Goal: Information Seeking & Learning: Learn about a topic

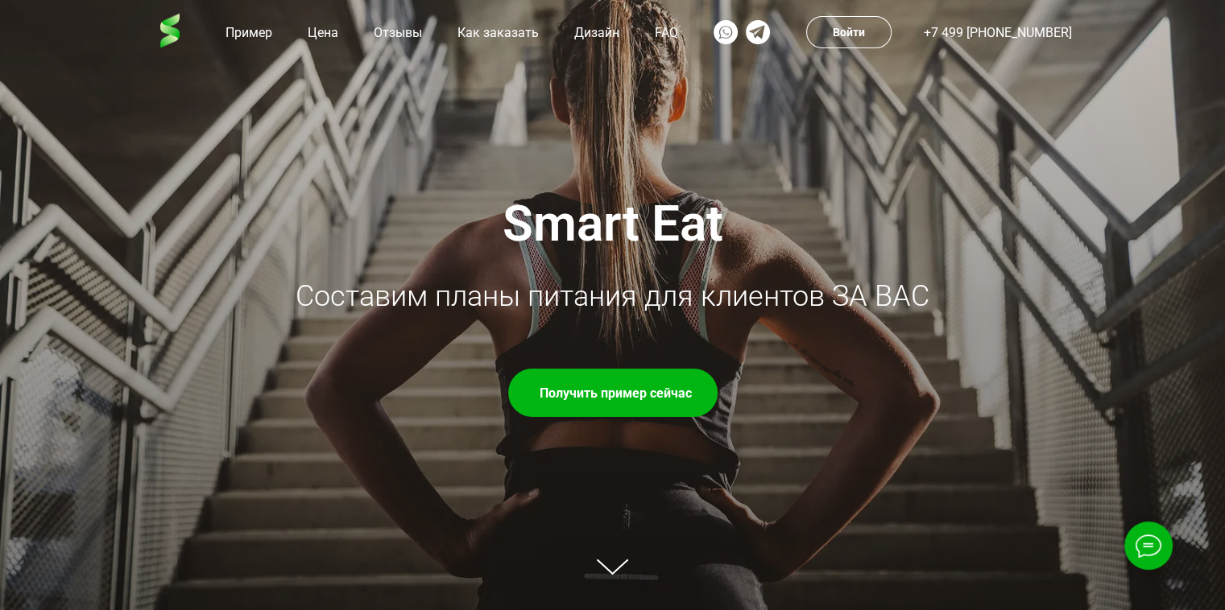
click at [896, 336] on div "Smart Eat Составим планы питания для клиентов ЗА ВАС Получить пример сейчас" at bounding box center [613, 305] width 934 height 224
click at [895, 335] on div "Smart Eat Составим планы питания для клиентов ЗА ВАС Получить пример сейчас" at bounding box center [613, 305] width 934 height 224
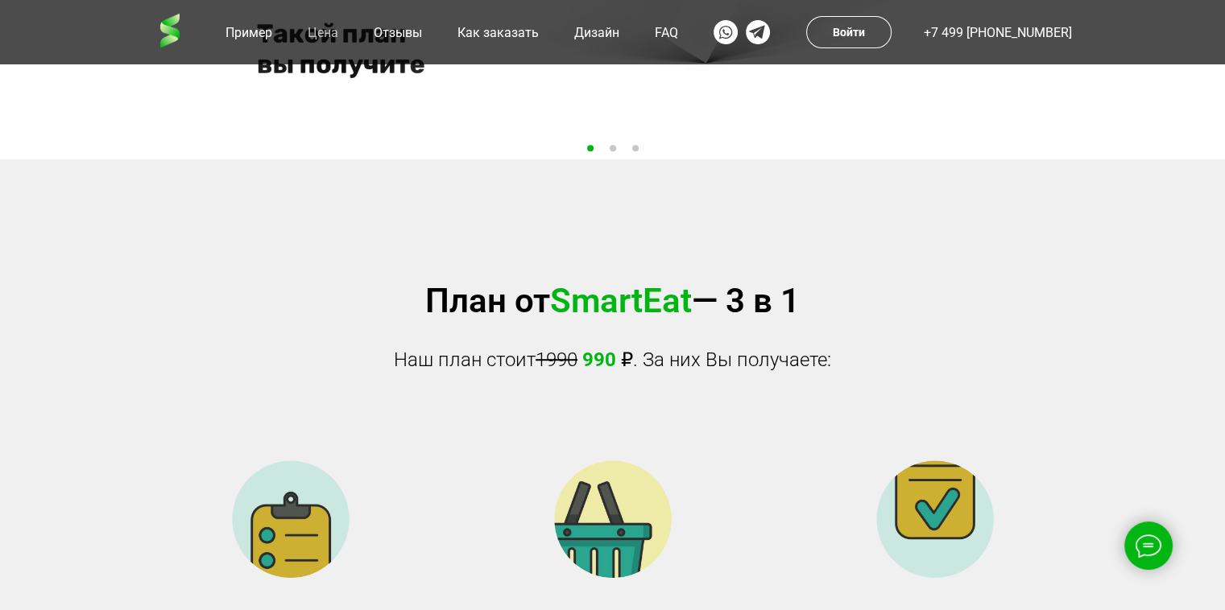
scroll to position [1243, 0]
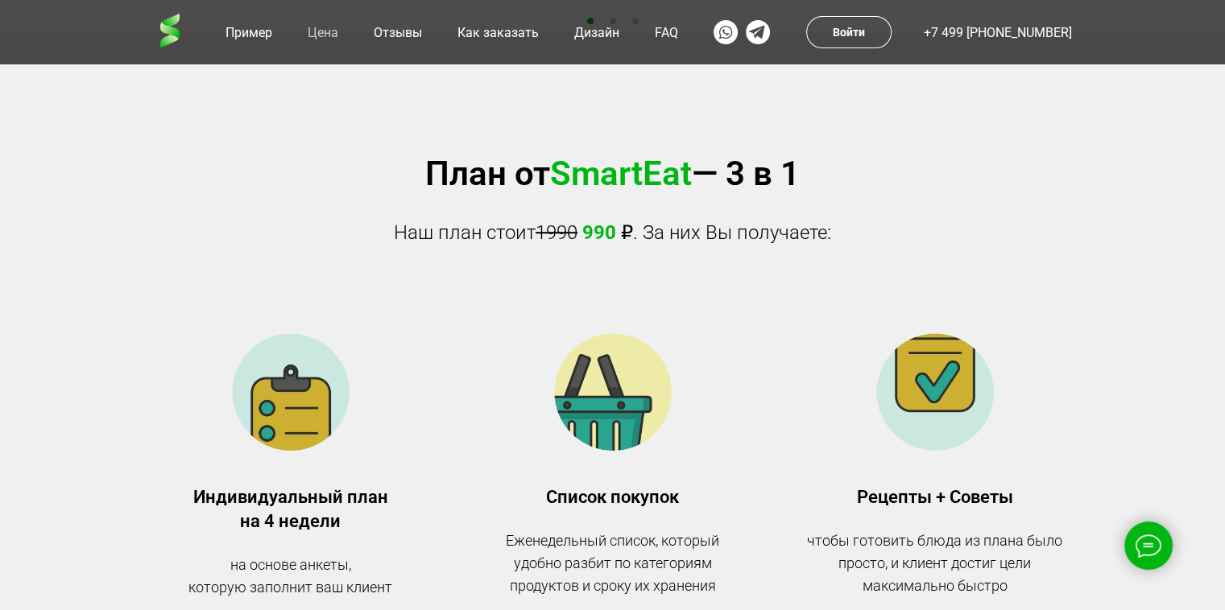
click at [960, 203] on div "План от SmartEat — 3 в 1 Наш план стоит 1990 990 ₽ . За них Вы получаете:" at bounding box center [613, 200] width 934 height 95
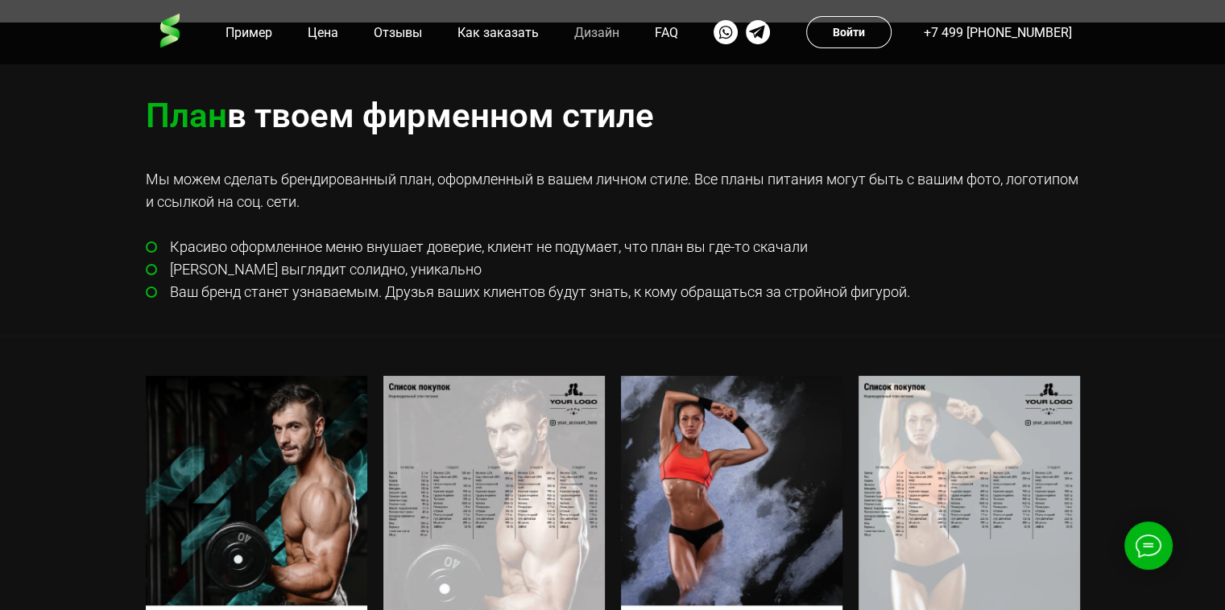
scroll to position [6256, 0]
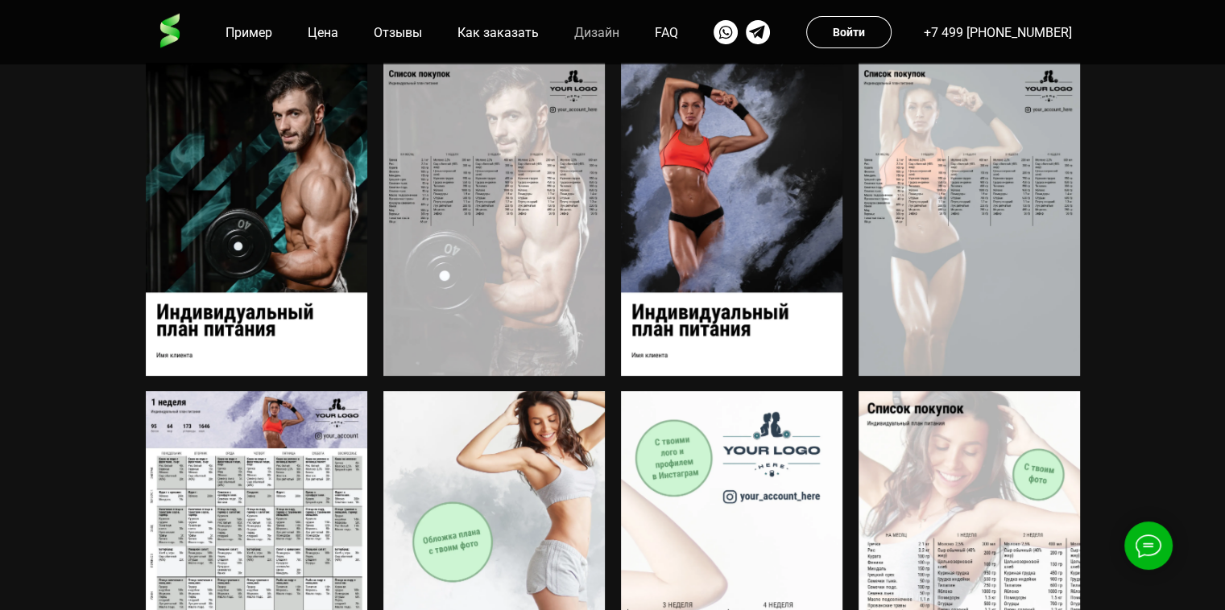
click at [1028, 298] on img at bounding box center [969, 219] width 221 height 313
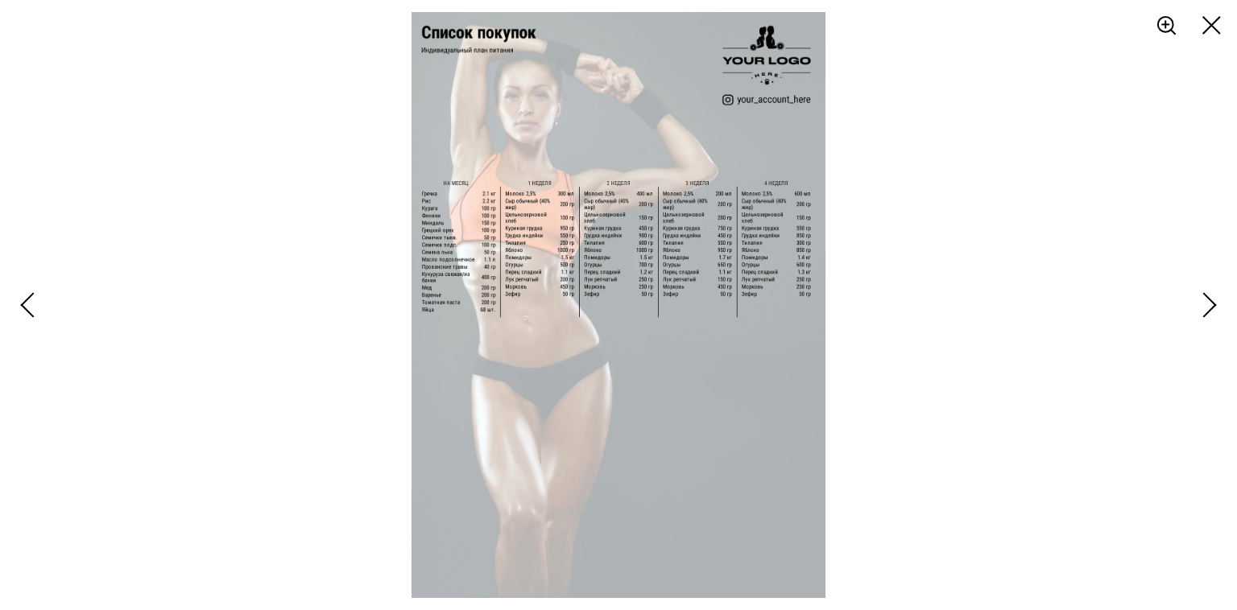
click at [669, 263] on img at bounding box center [619, 305] width 415 height 586
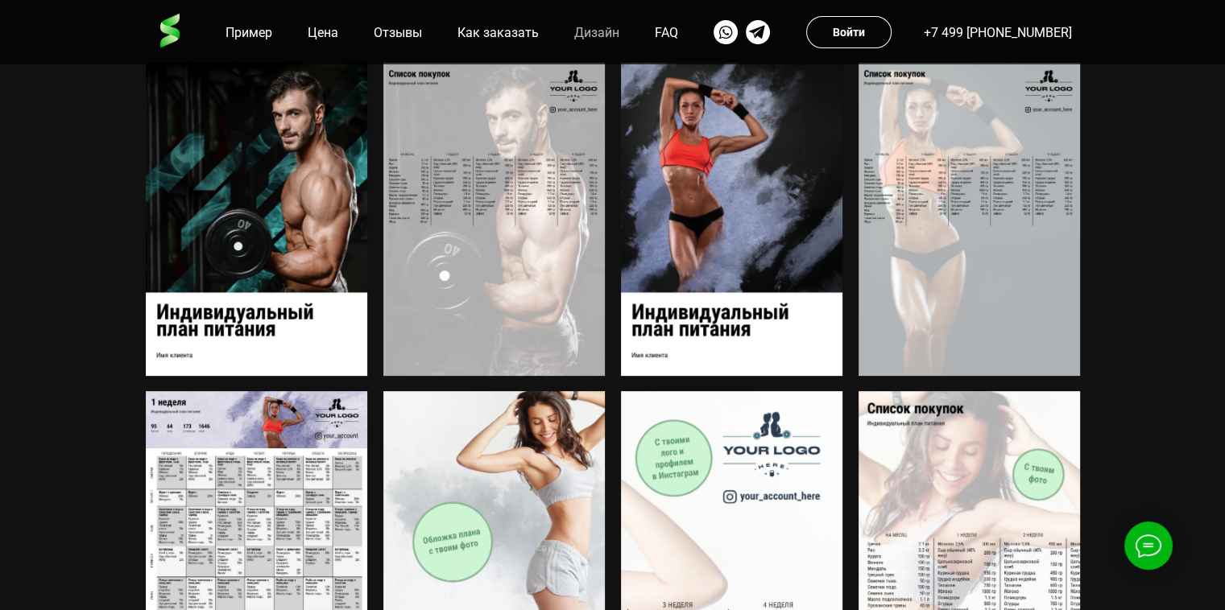
click at [551, 271] on img at bounding box center [493, 219] width 221 height 313
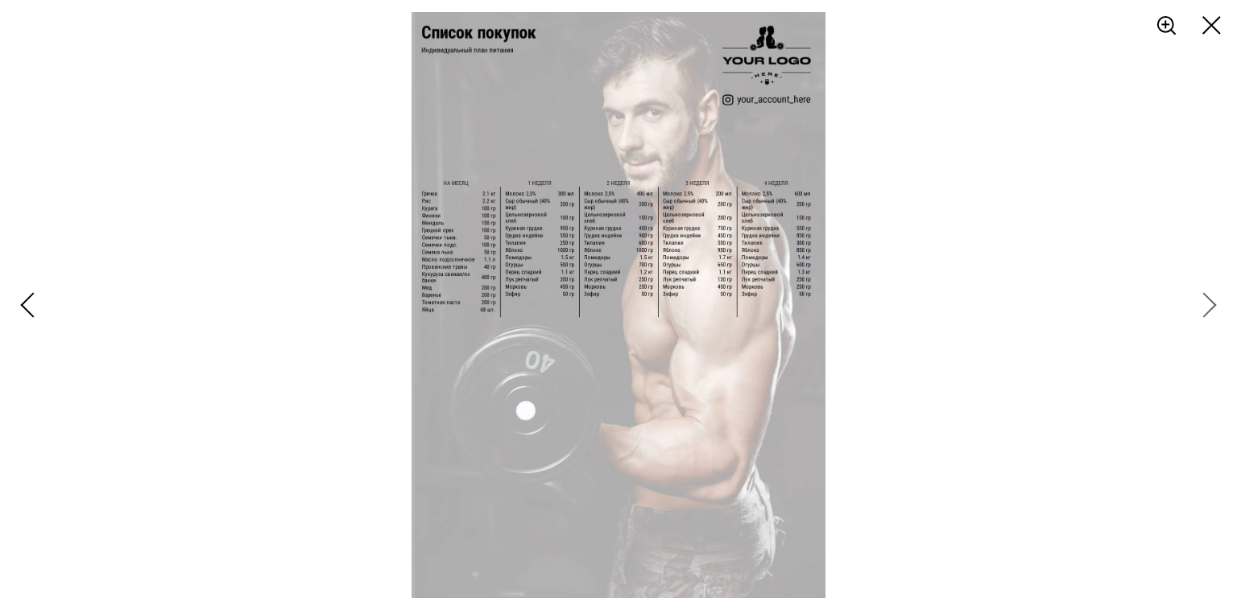
click at [1222, 292] on div at bounding box center [1144, 305] width 185 height 610
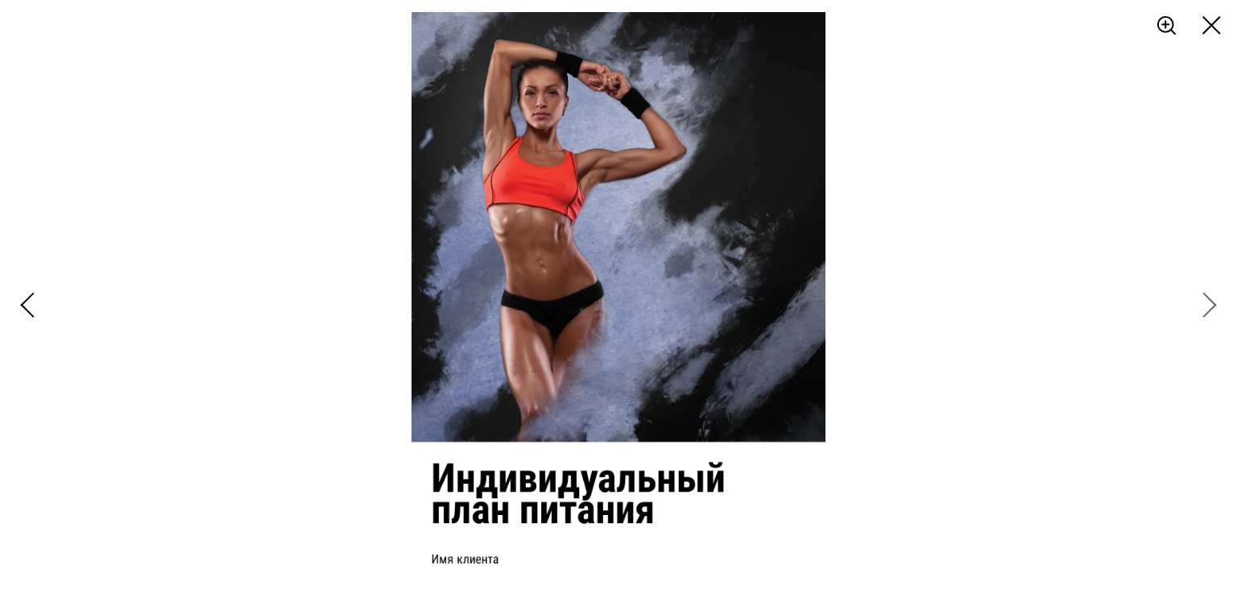
click at [1218, 302] on div at bounding box center [1144, 305] width 185 height 610
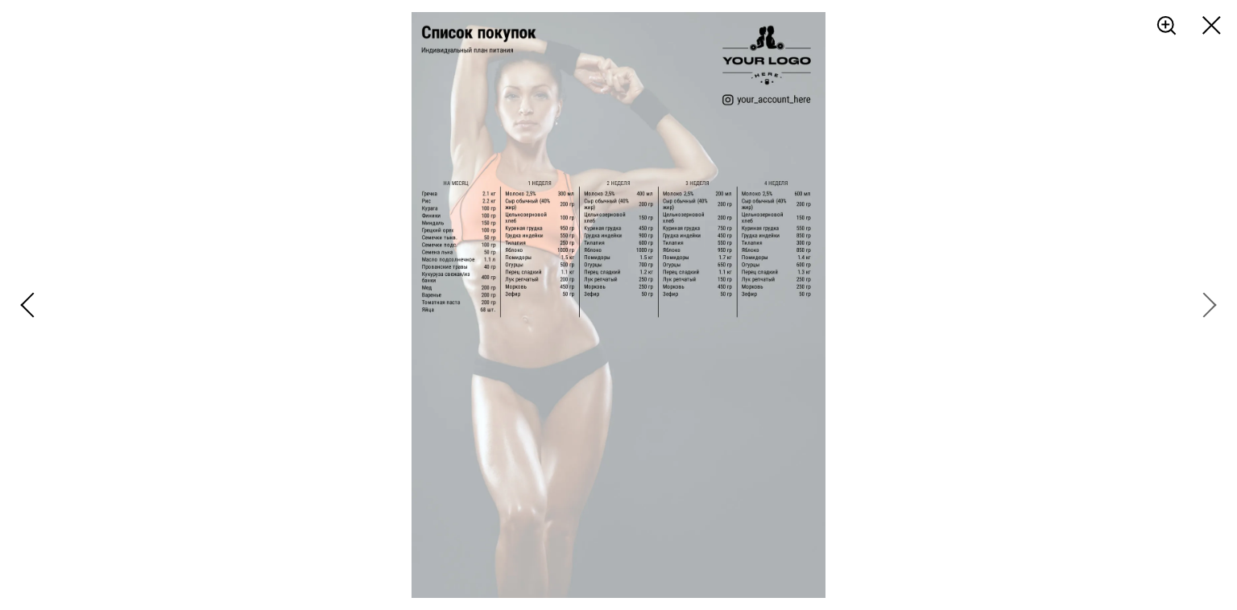
click at [1218, 302] on div at bounding box center [1144, 305] width 185 height 610
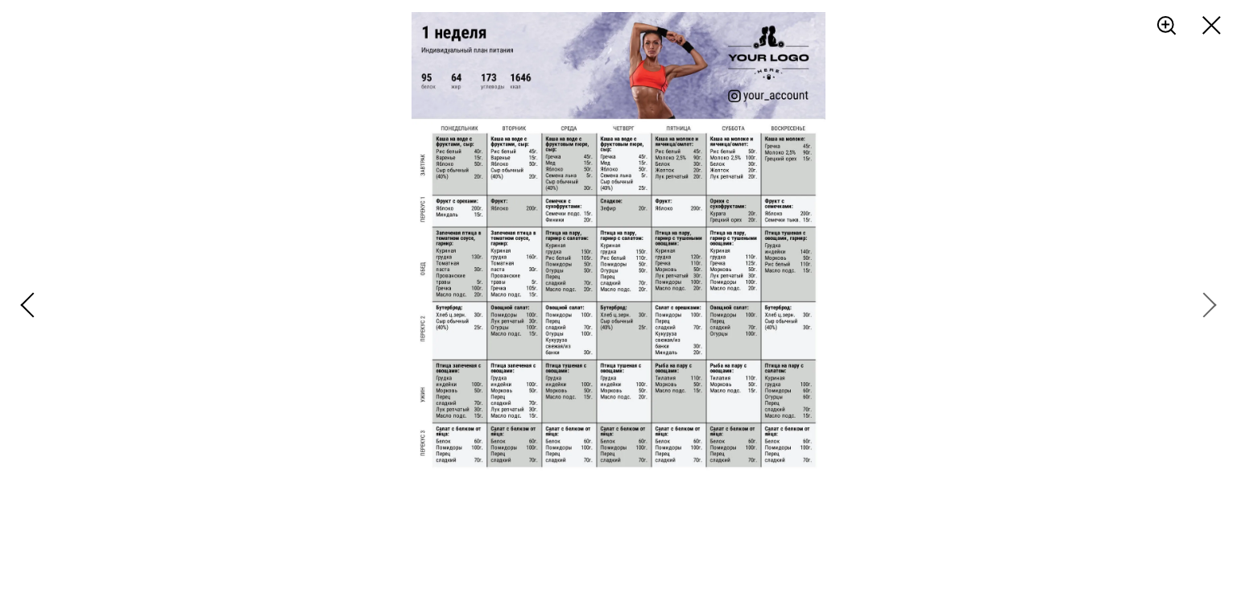
click at [1218, 302] on div at bounding box center [1144, 305] width 185 height 610
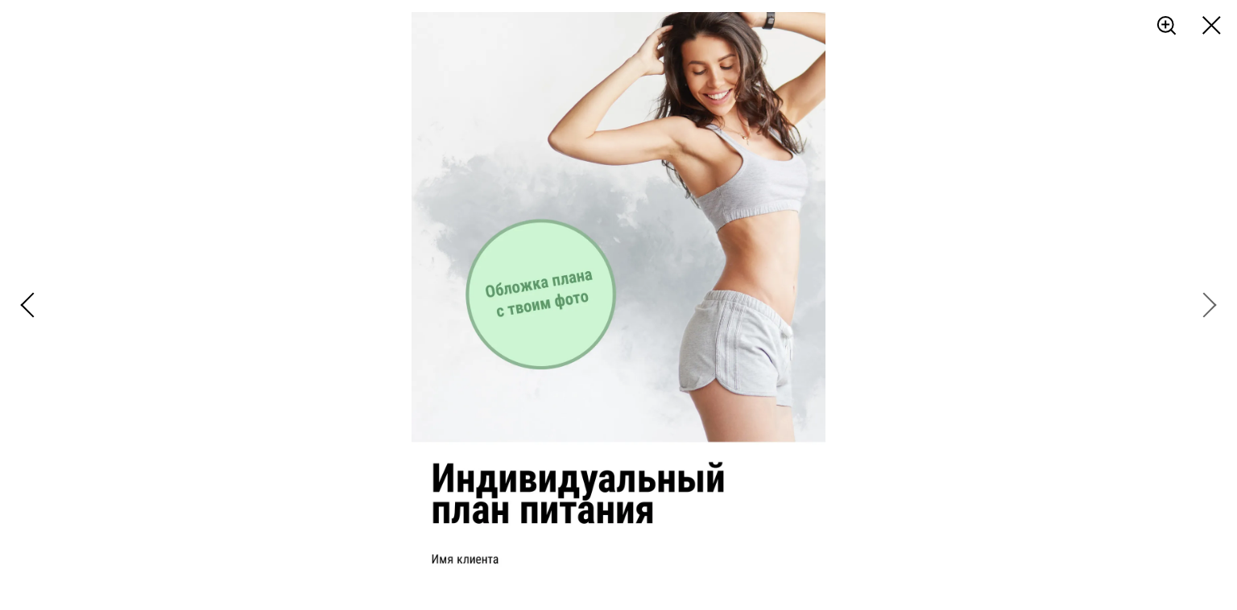
click at [1194, 318] on div at bounding box center [1144, 305] width 185 height 610
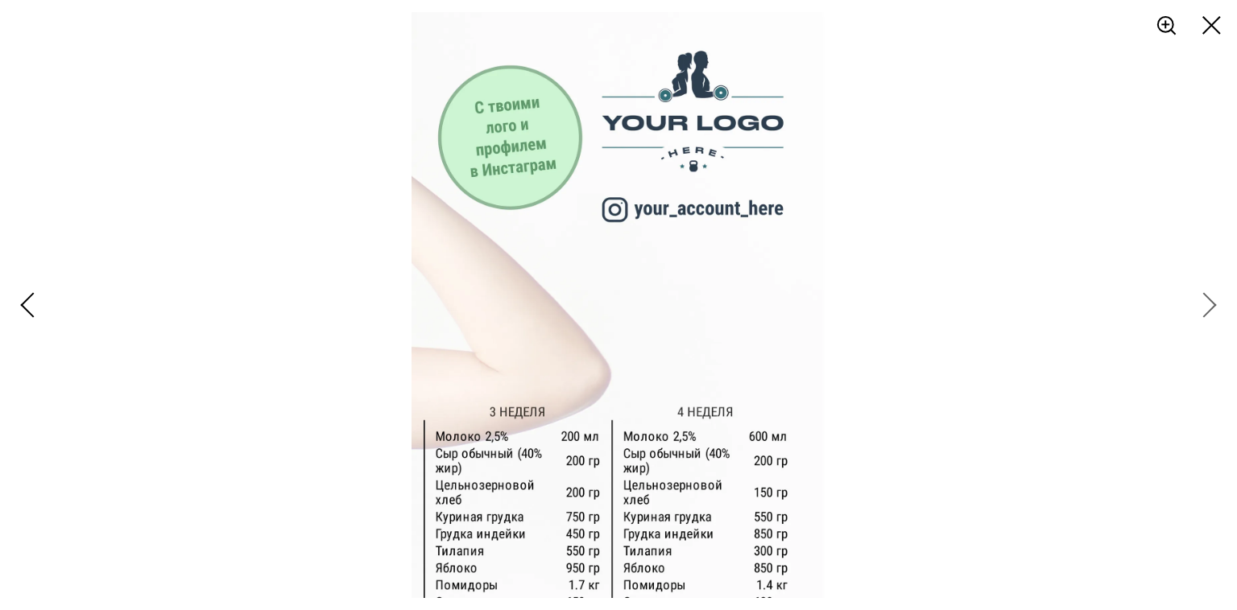
click at [1204, 310] on div at bounding box center [1203, 304] width 25 height 25
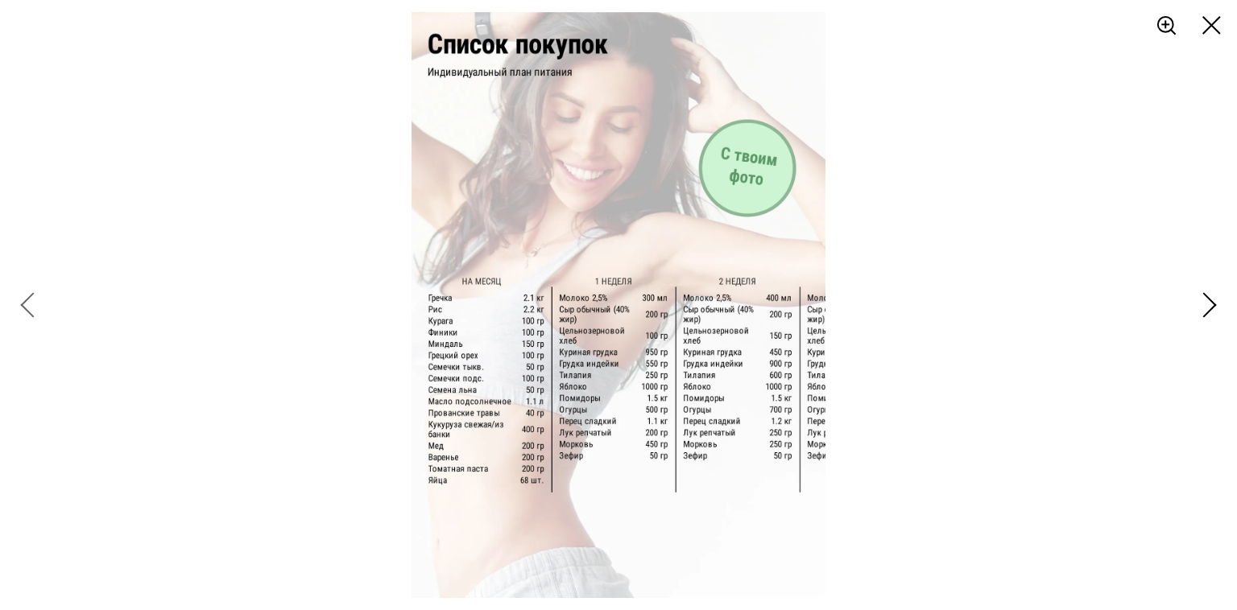
click at [27, 291] on div at bounding box center [92, 305] width 185 height 610
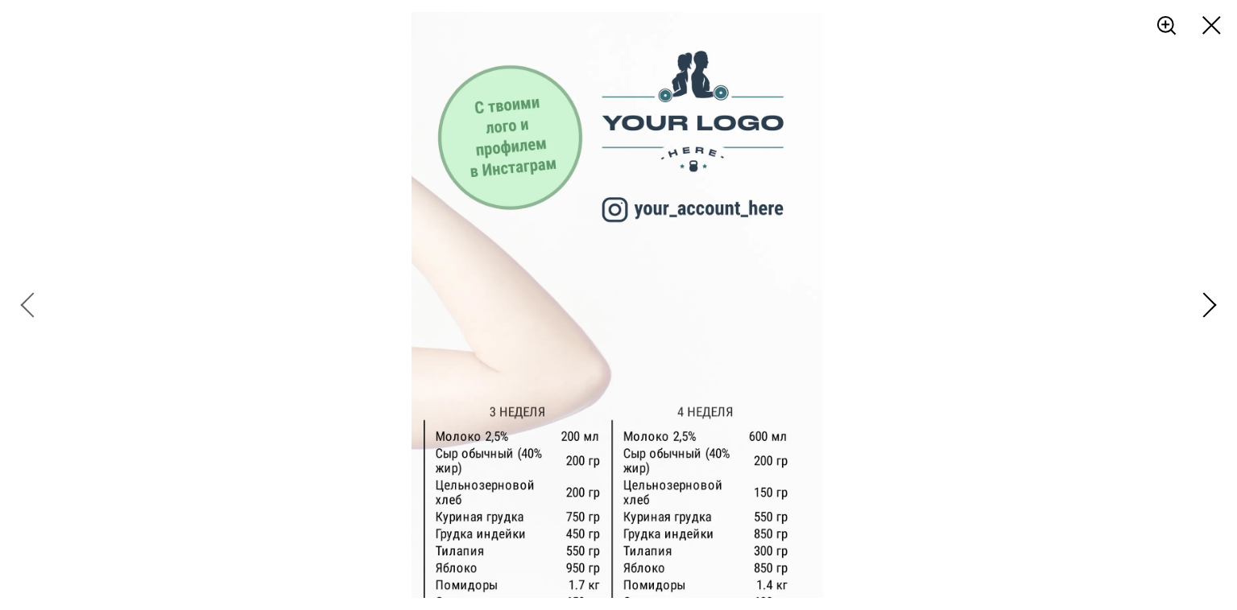
click at [27, 291] on div at bounding box center [92, 305] width 185 height 610
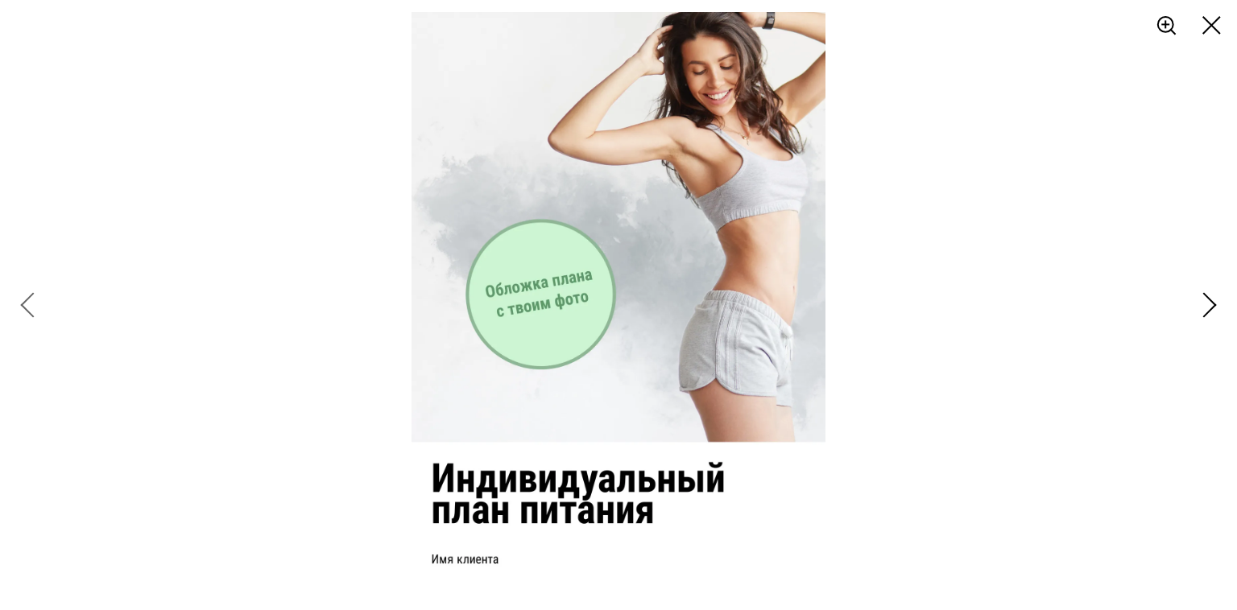
click at [27, 292] on div at bounding box center [92, 305] width 185 height 610
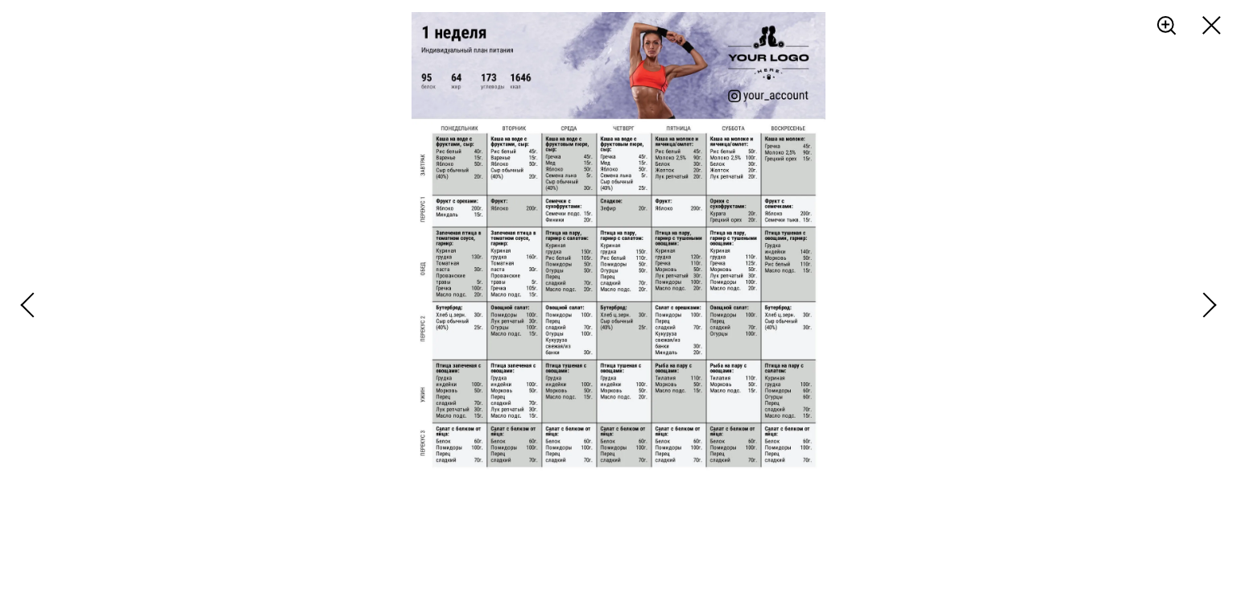
click at [573, 286] on img at bounding box center [619, 305] width 415 height 586
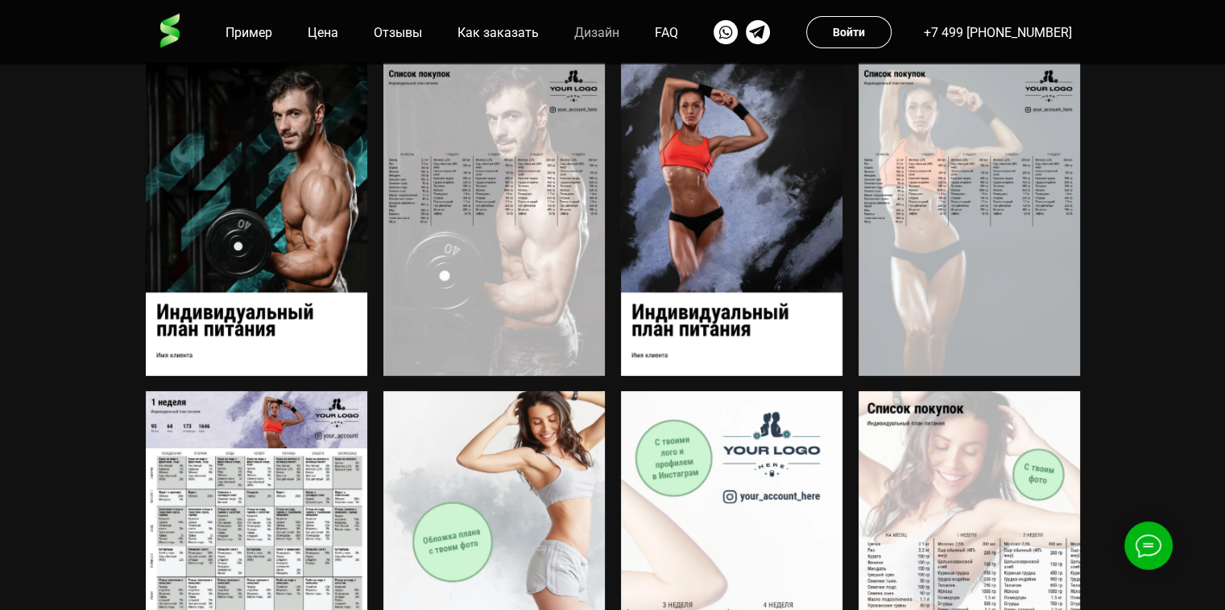
click at [300, 495] on img at bounding box center [256, 547] width 221 height 313
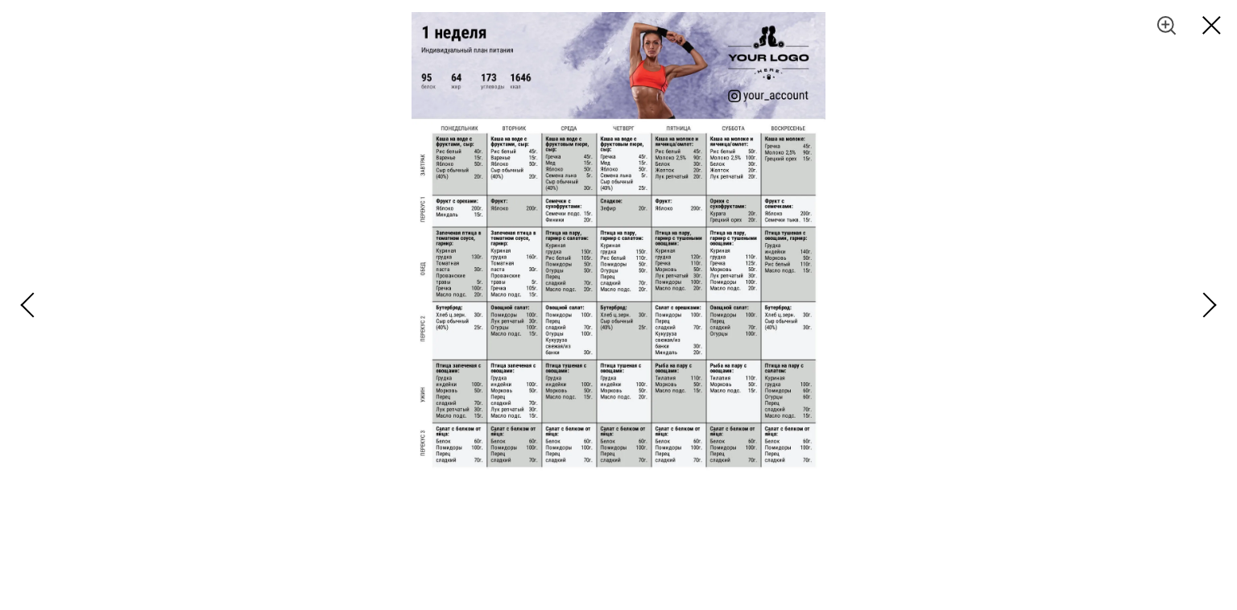
click at [1169, 19] on icon at bounding box center [1165, 24] width 15 height 15
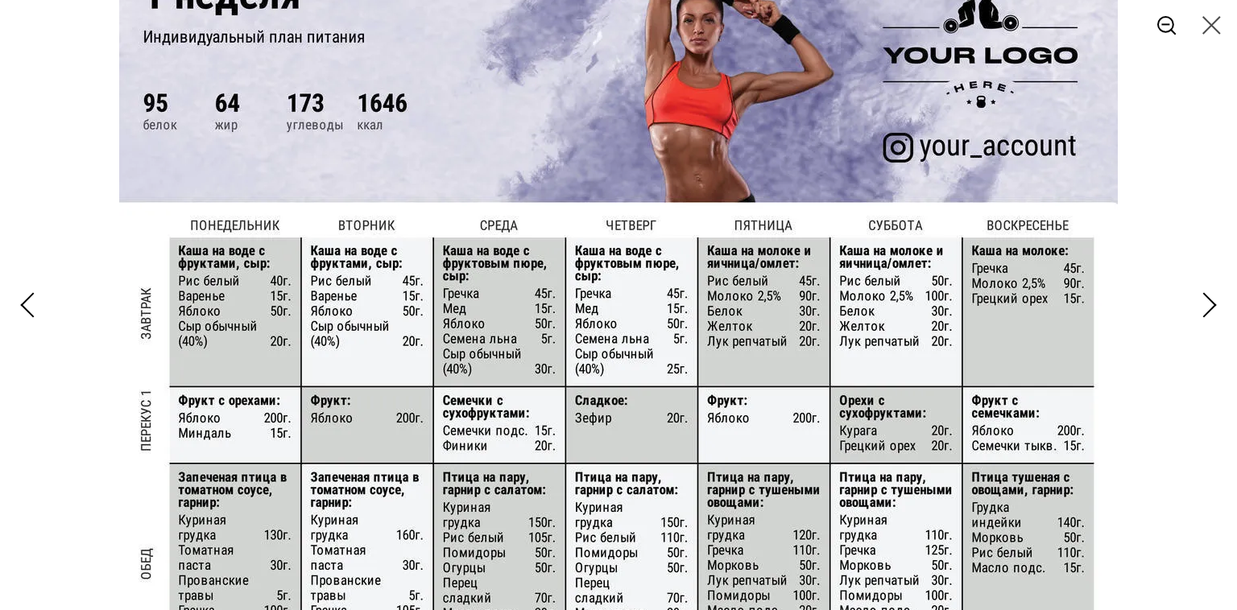
click at [1220, 27] on icon at bounding box center [1211, 25] width 19 height 19
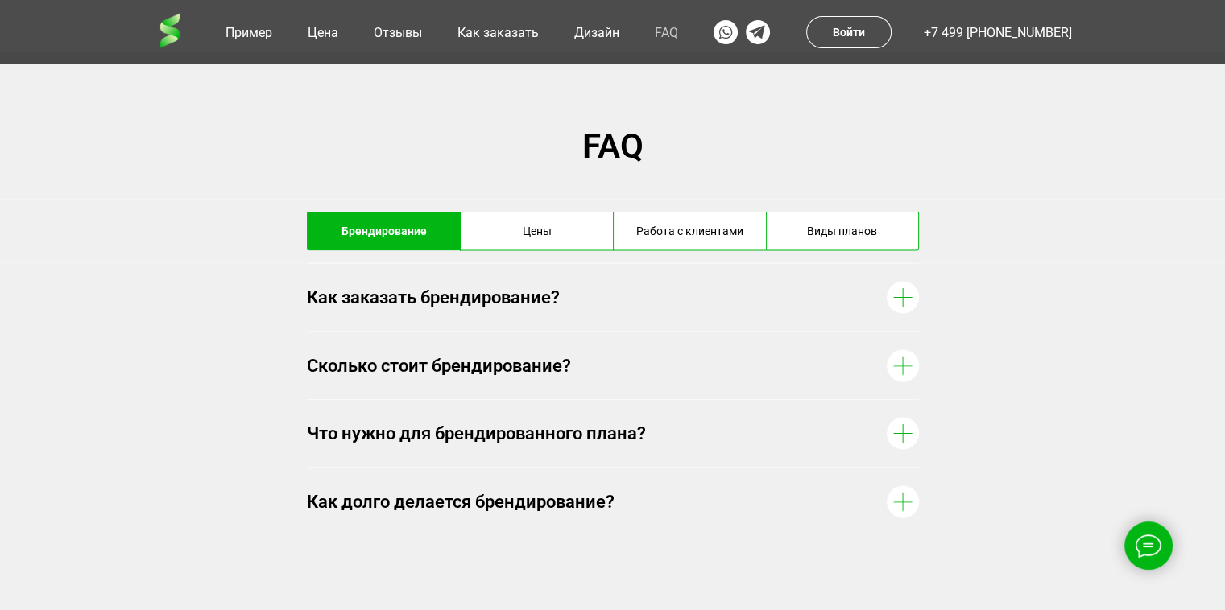
scroll to position [9176, 0]
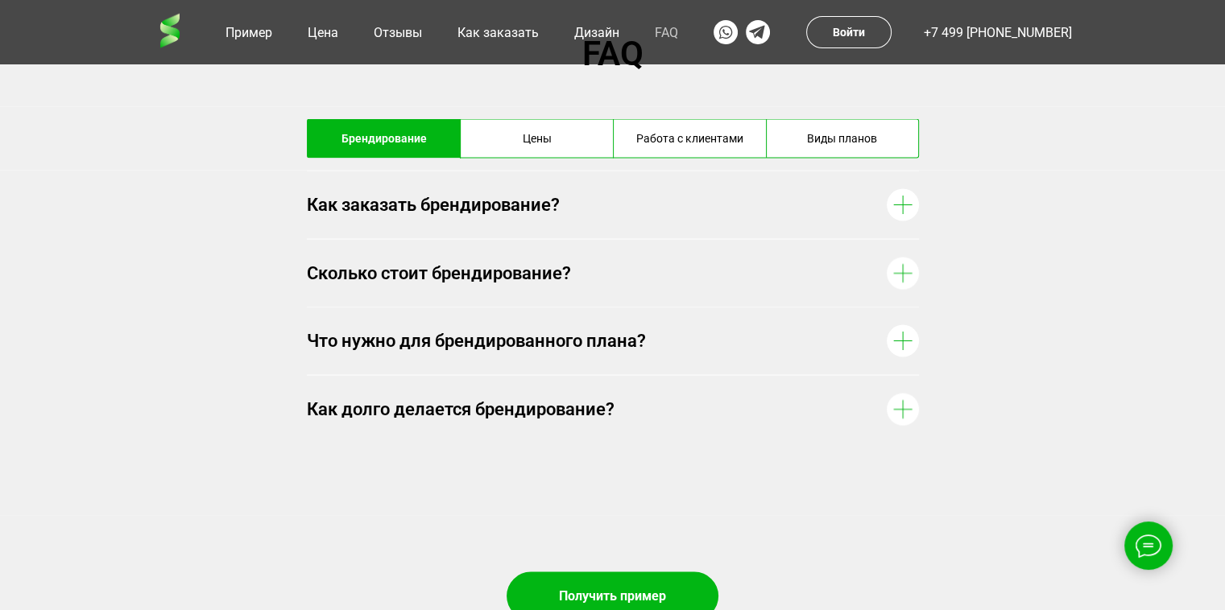
click at [552, 148] on div "Цены" at bounding box center [536, 138] width 151 height 38
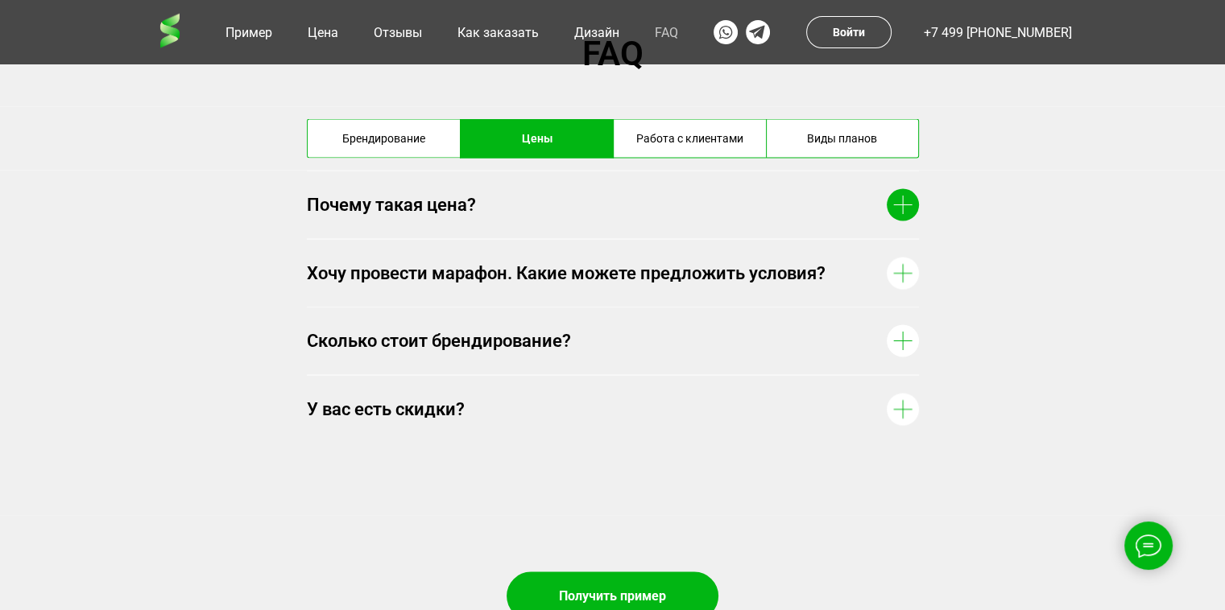
click at [860, 209] on div "Почему такая цена?" at bounding box center [593, 204] width 572 height 24
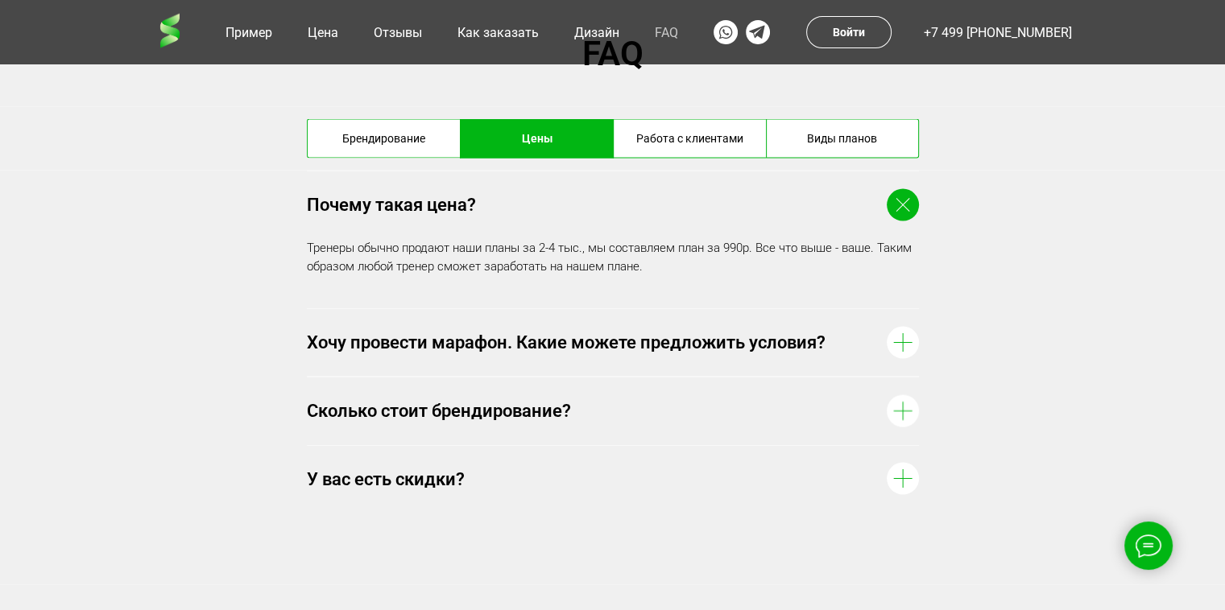
click at [860, 209] on div "Почему такая цена?" at bounding box center [593, 204] width 572 height 24
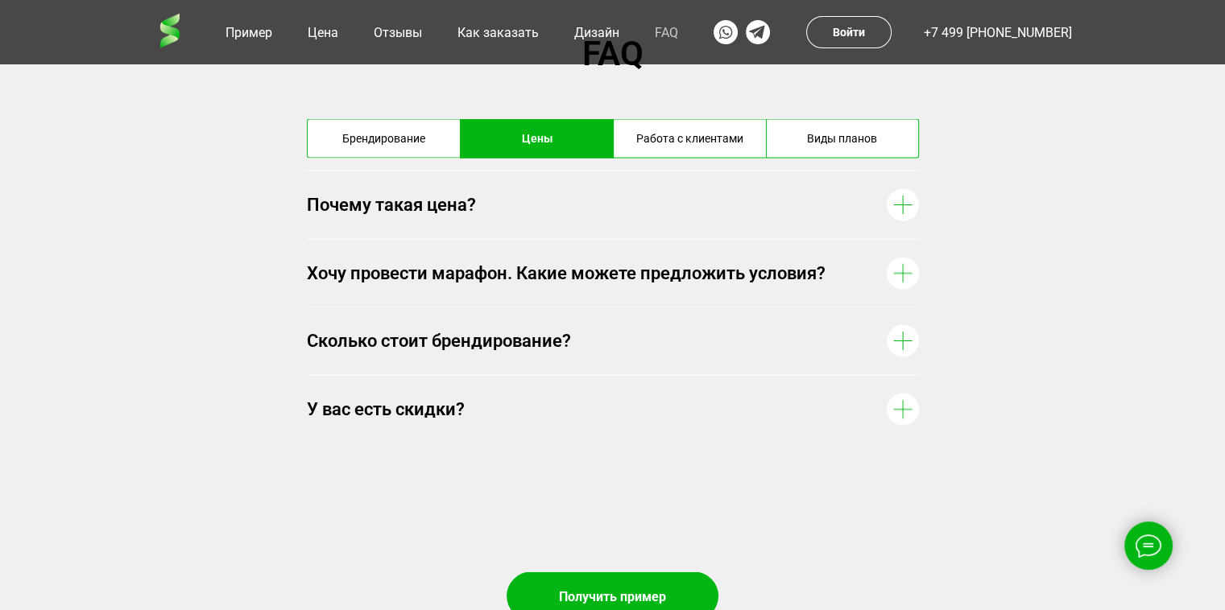
click at [689, 139] on div "Работа с клиентами" at bounding box center [690, 138] width 151 height 38
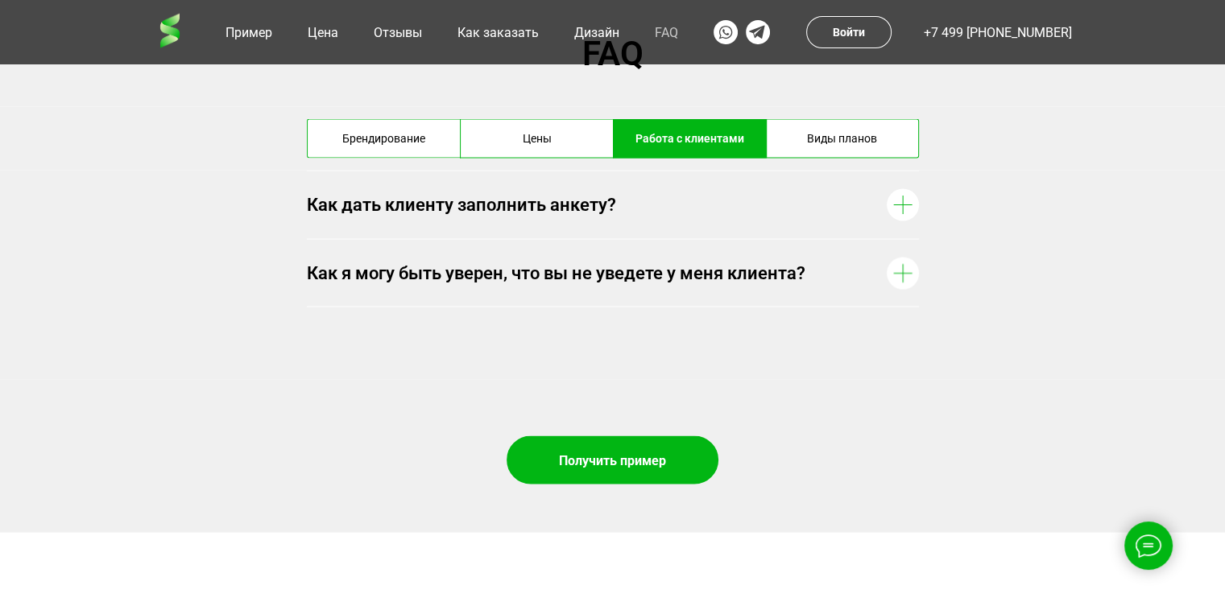
click at [857, 143] on div "Виды планов" at bounding box center [842, 138] width 151 height 38
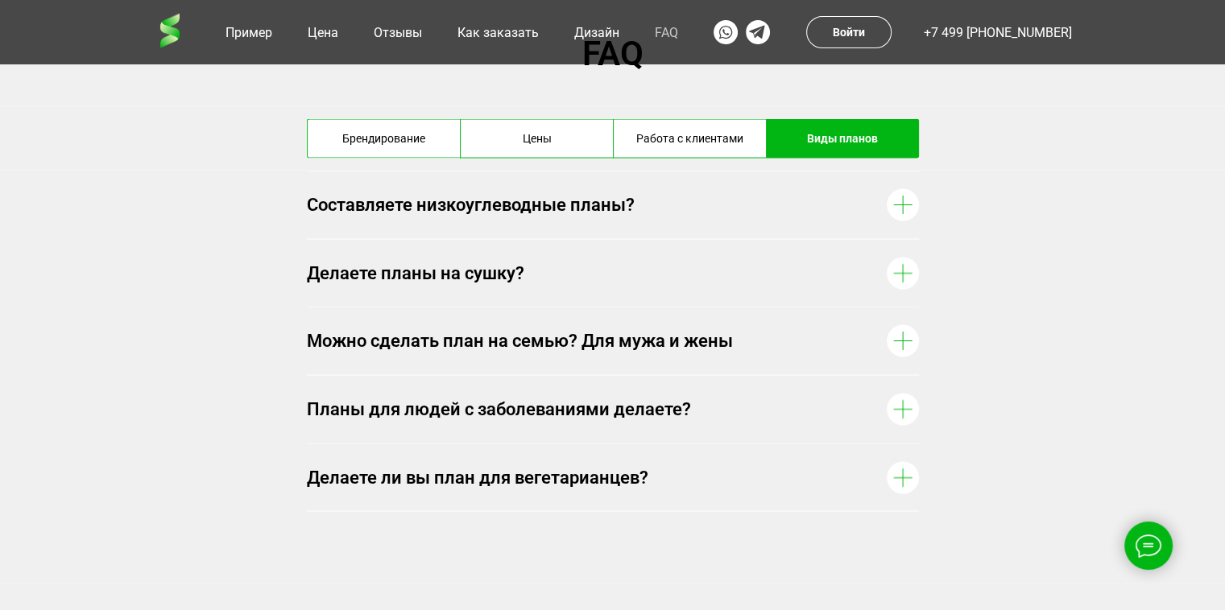
click at [722, 139] on div "Работа с клиентами" at bounding box center [690, 138] width 151 height 38
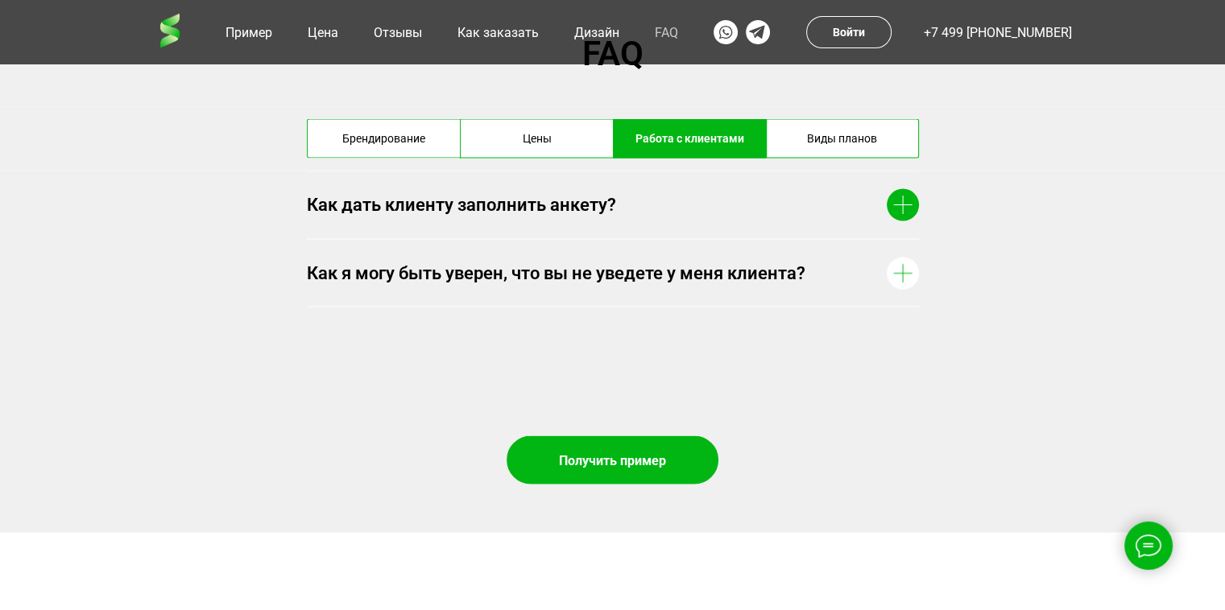
click at [709, 200] on div "Как дать клиенту заполнить анкету?" at bounding box center [593, 204] width 572 height 24
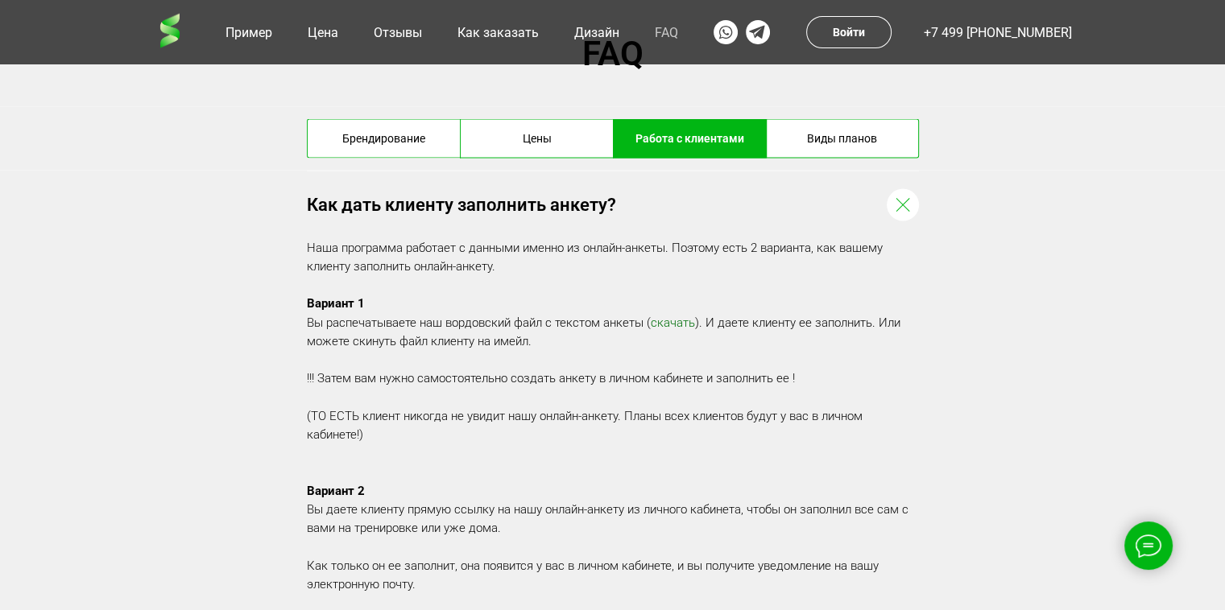
click at [653, 328] on link "скачать" at bounding box center [673, 322] width 44 height 14
click at [821, 144] on div "Виды планов" at bounding box center [842, 138] width 151 height 38
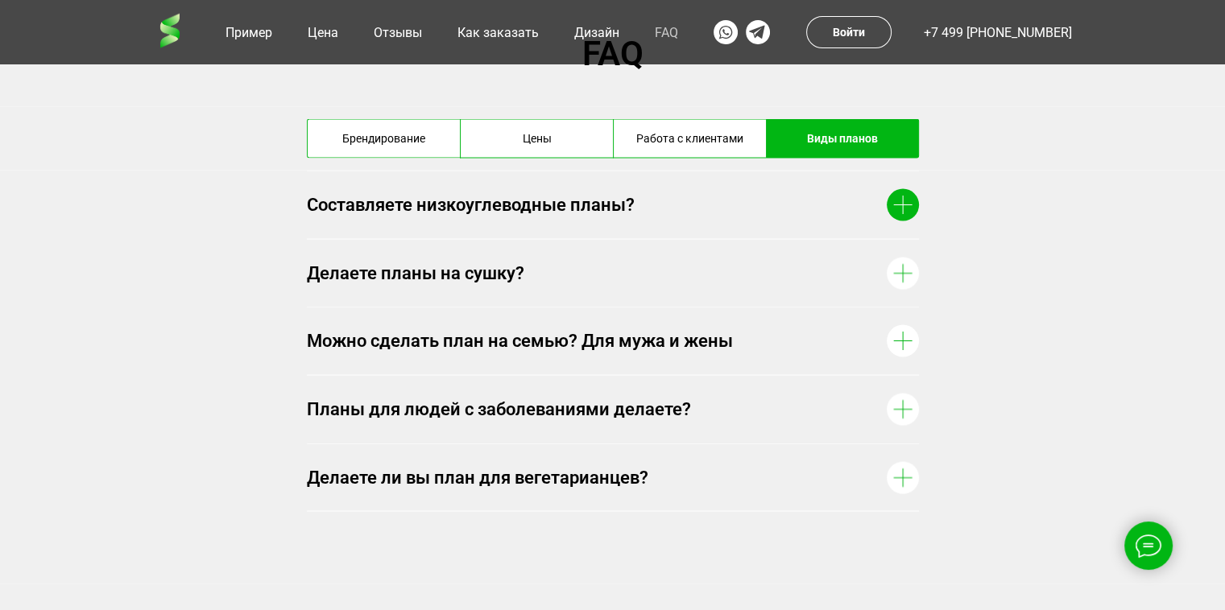
click at [907, 213] on icon at bounding box center [902, 204] width 19 height 19
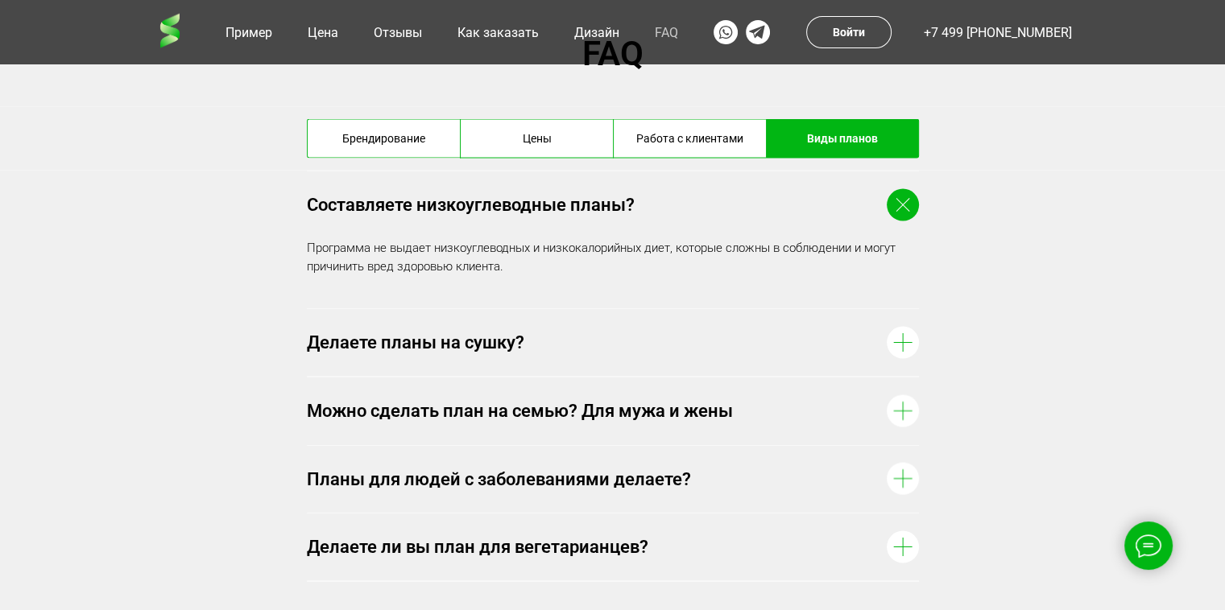
click at [907, 213] on icon at bounding box center [902, 204] width 27 height 27
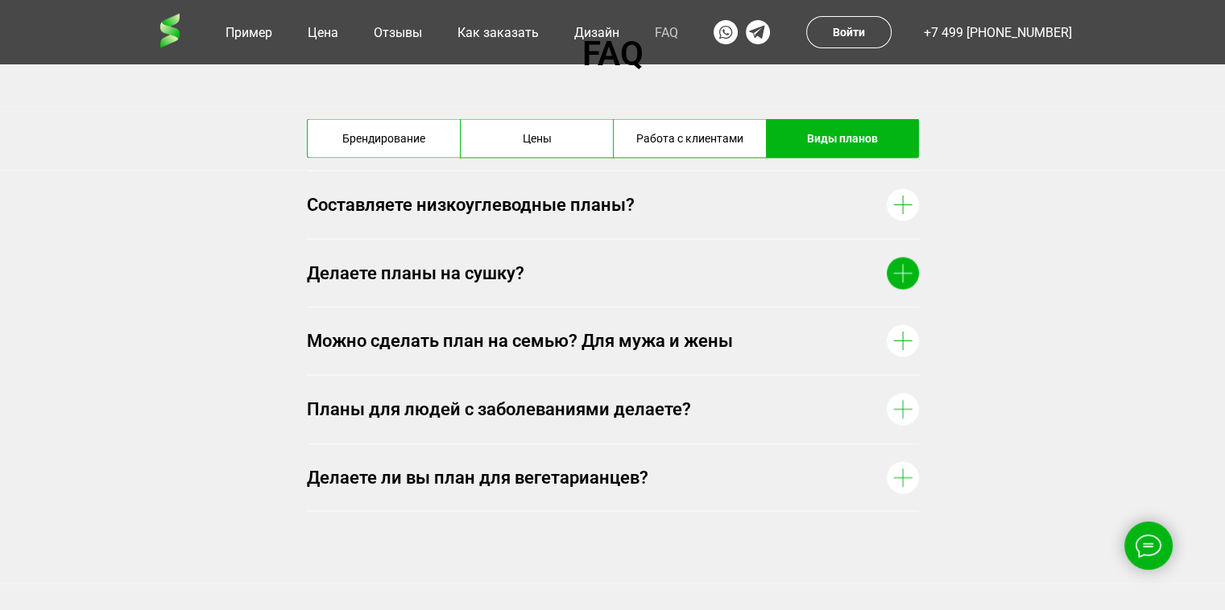
click at [916, 274] on div at bounding box center [903, 273] width 32 height 32
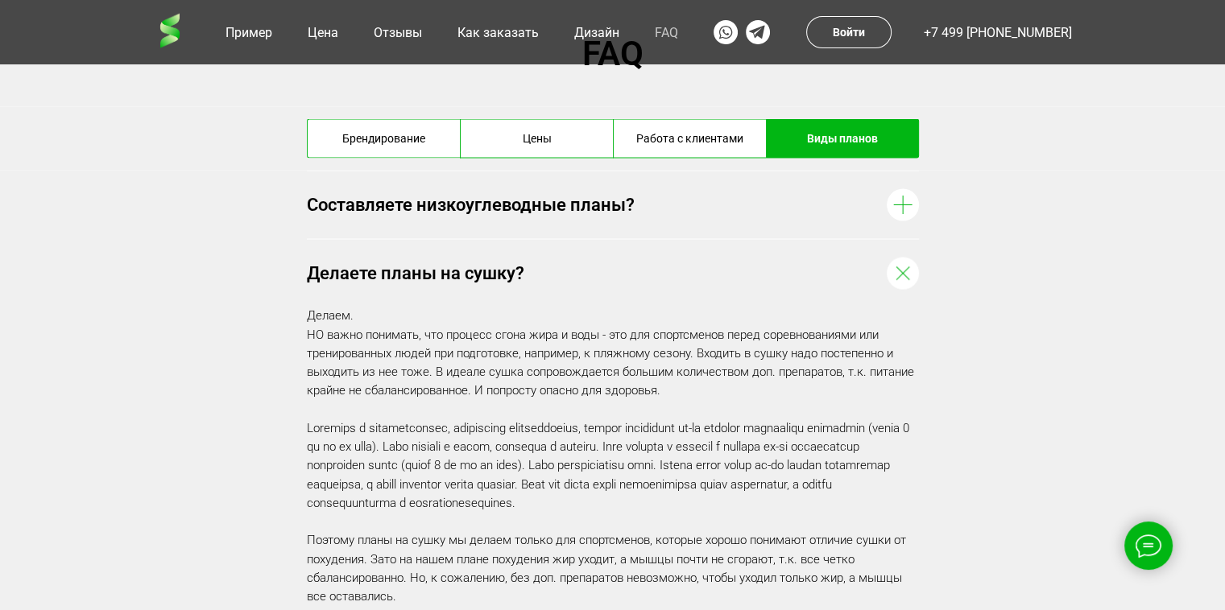
click at [1032, 316] on div "Составляете низкоуглеводные планы?" at bounding box center [613, 506] width 966 height 673
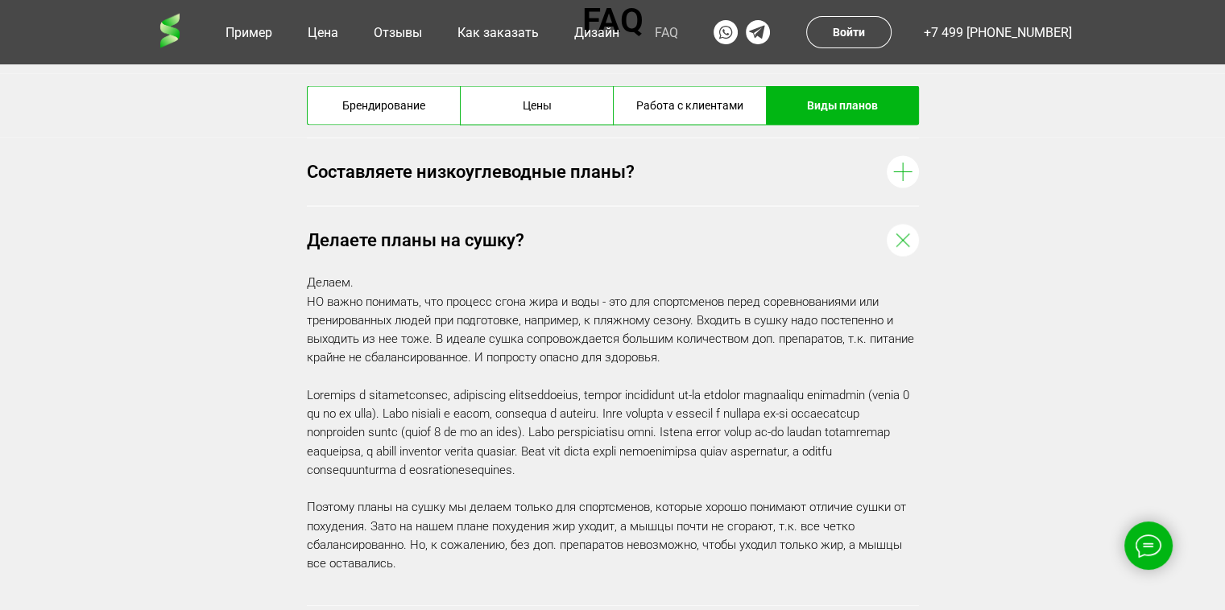
scroll to position [9240, 0]
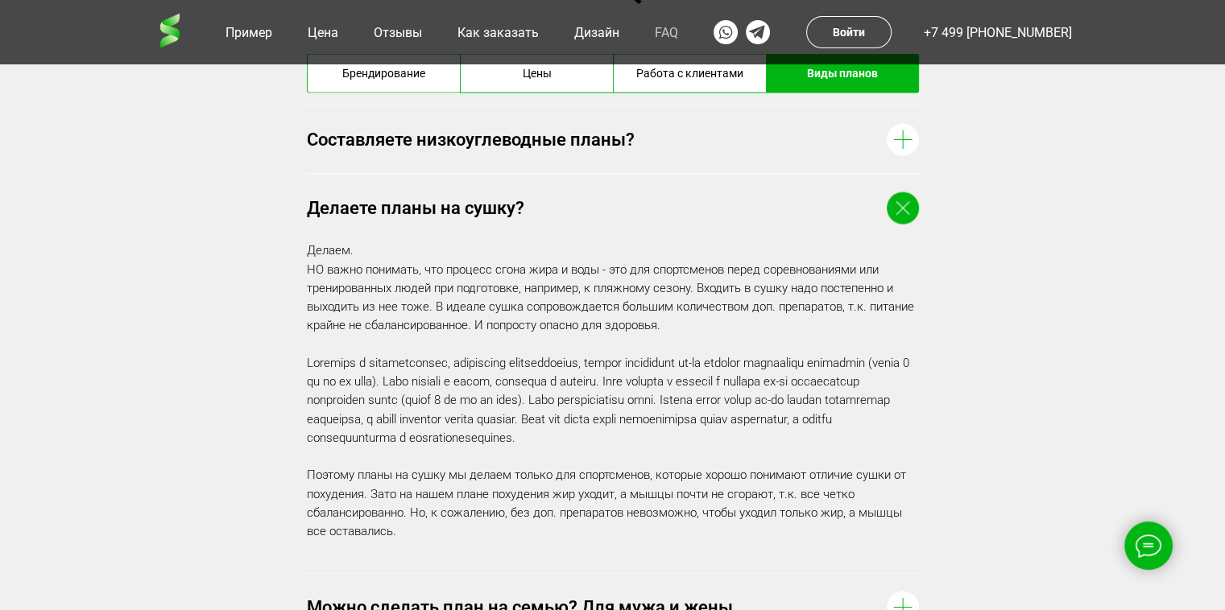
click at [887, 215] on div at bounding box center [903, 208] width 32 height 32
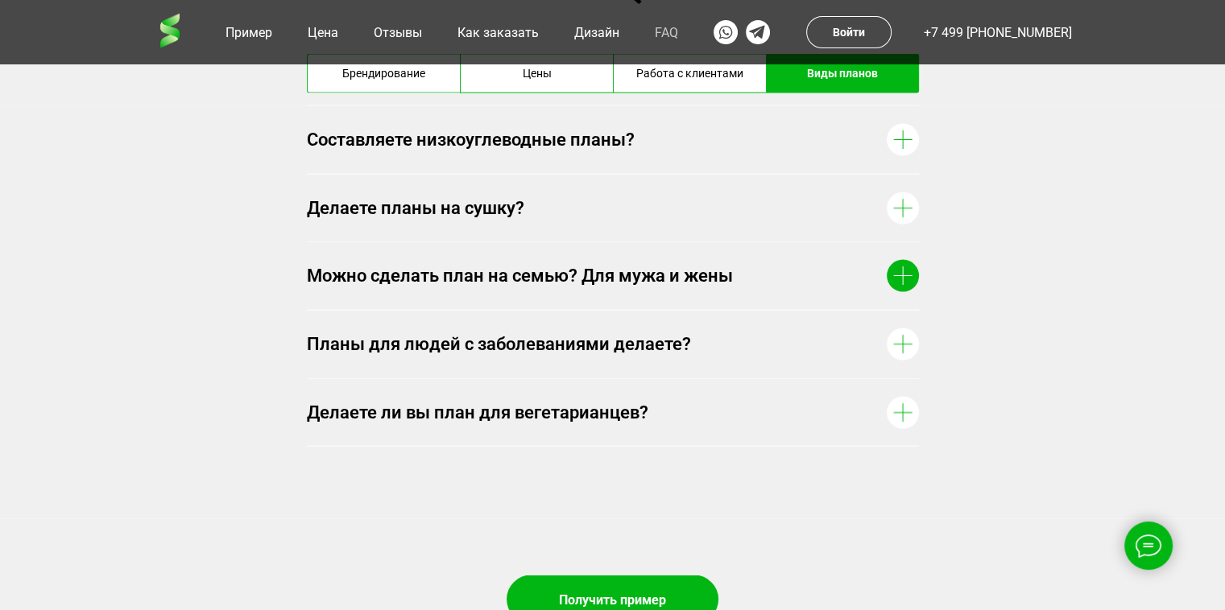
click at [903, 274] on icon at bounding box center [902, 276] width 19 height 19
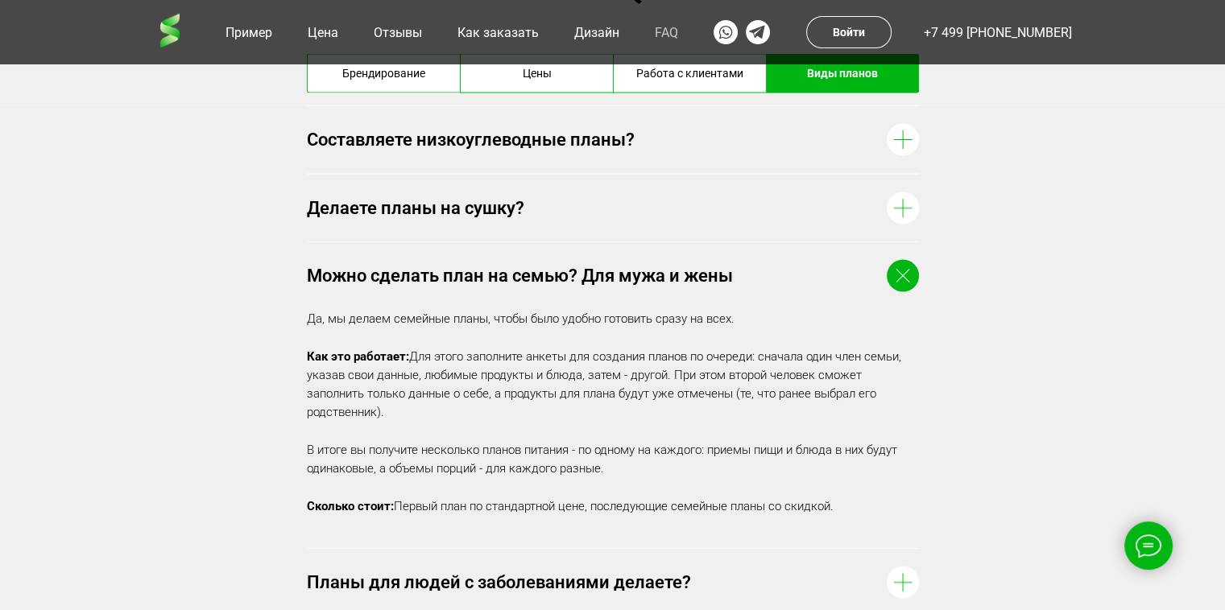
click at [903, 274] on icon at bounding box center [902, 276] width 27 height 27
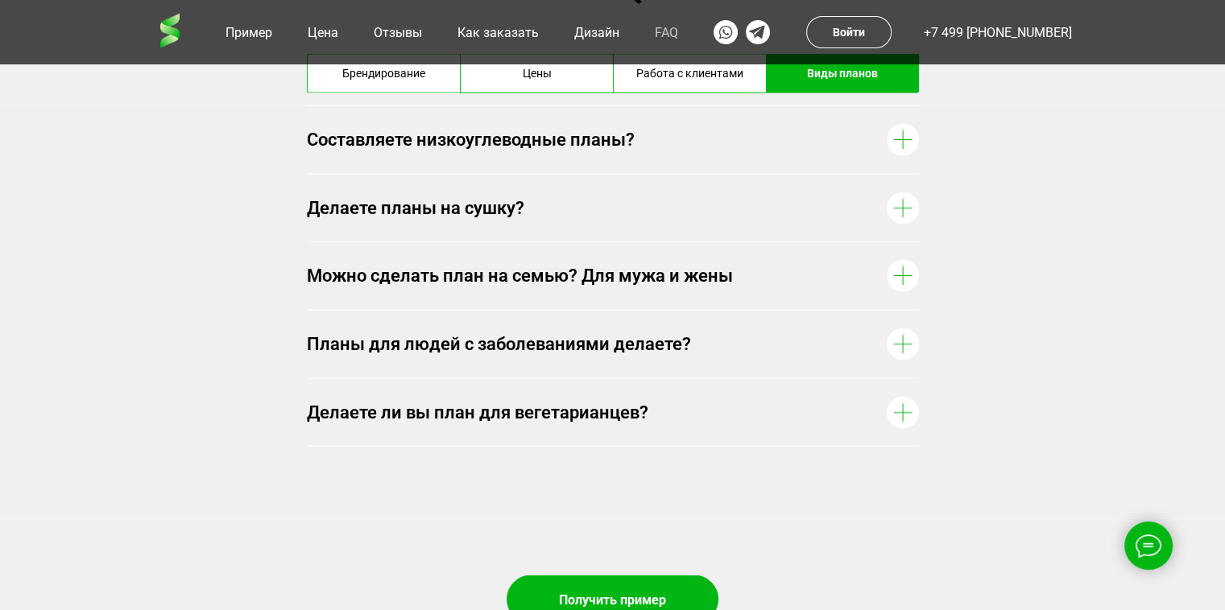
click at [668, 68] on div "Работа с клиентами" at bounding box center [690, 74] width 151 height 38
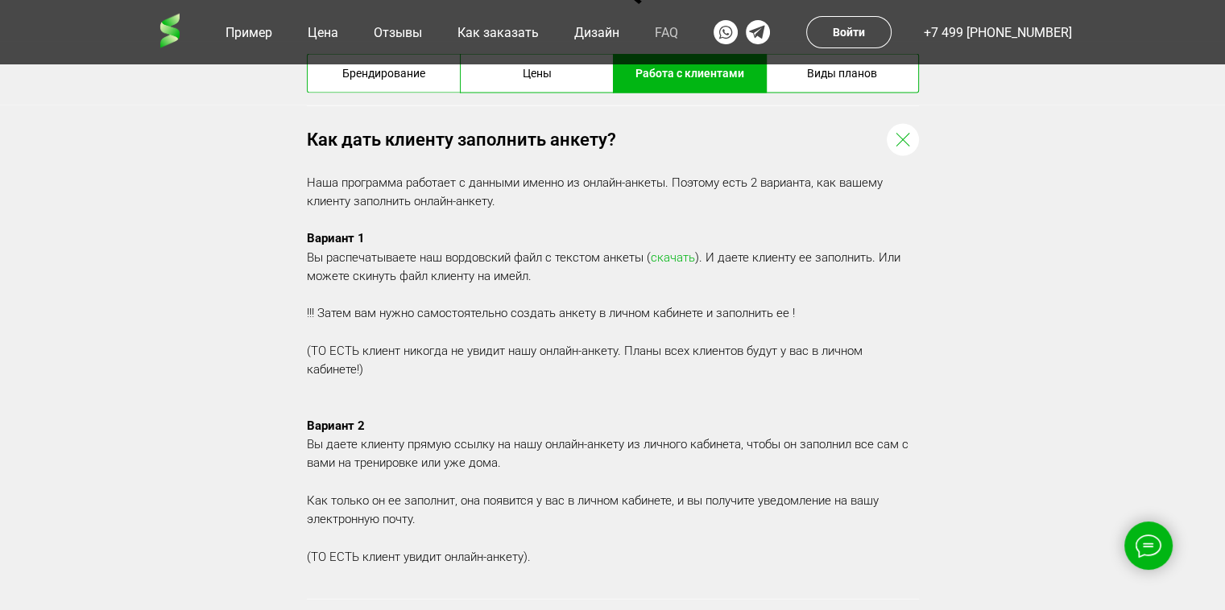
drag, startPoint x: 863, startPoint y: 142, endPoint x: 1138, endPoint y: 226, distance: 287.9
click at [1133, 225] on div "Как дать клиенту заполнить анкету?" at bounding box center [612, 387] width 1225 height 563
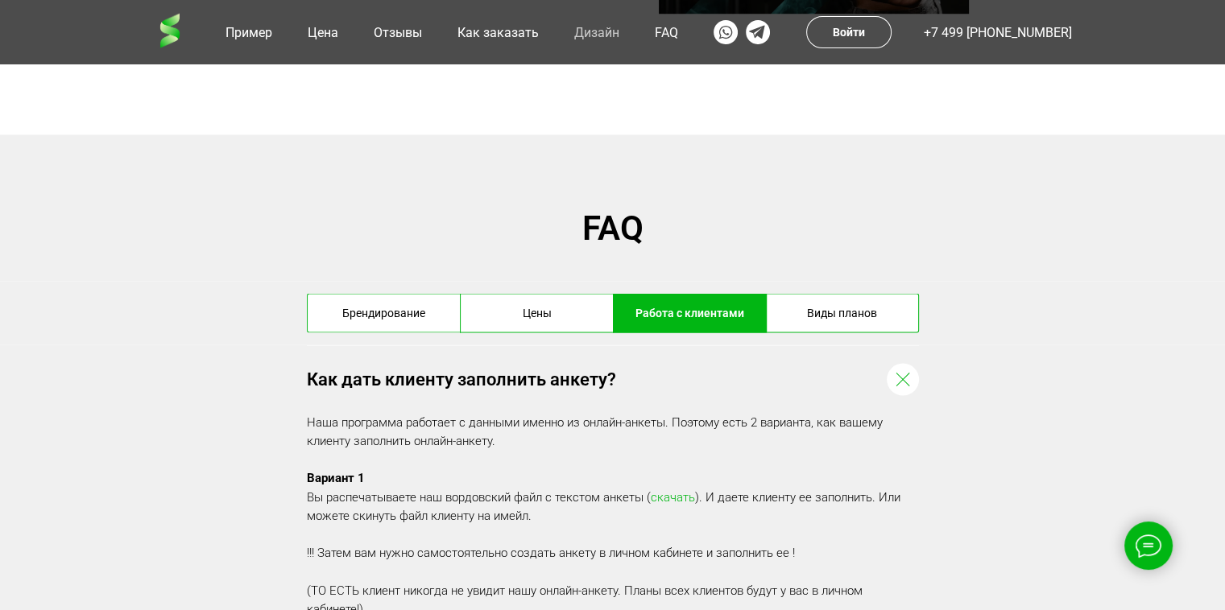
scroll to position [9097, 0]
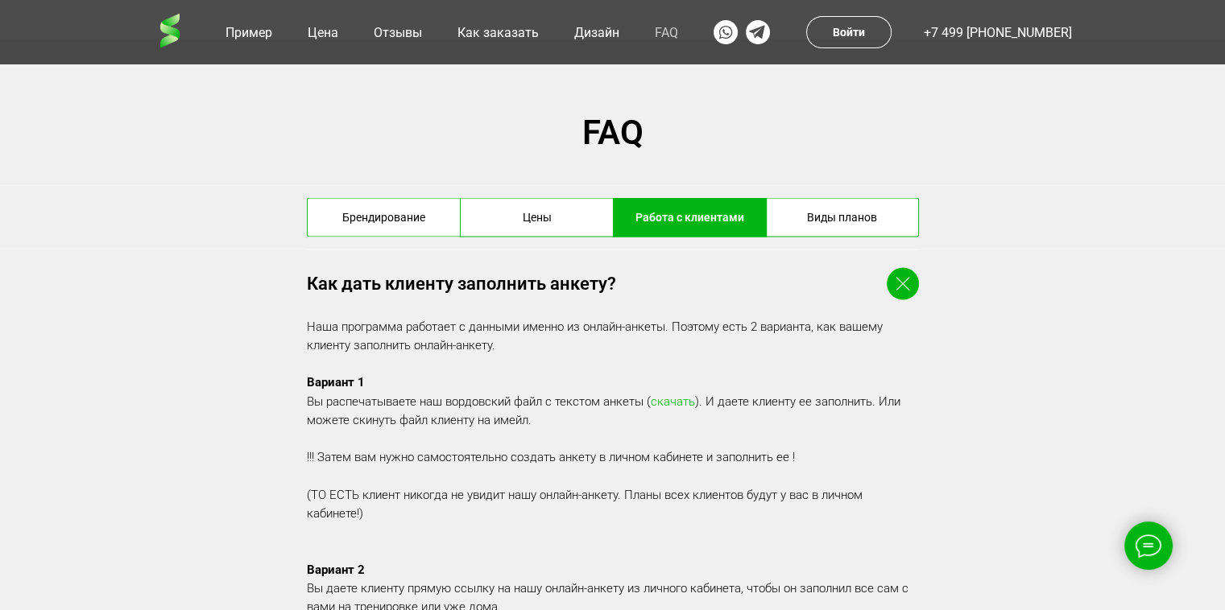
click at [894, 279] on icon at bounding box center [902, 283] width 27 height 27
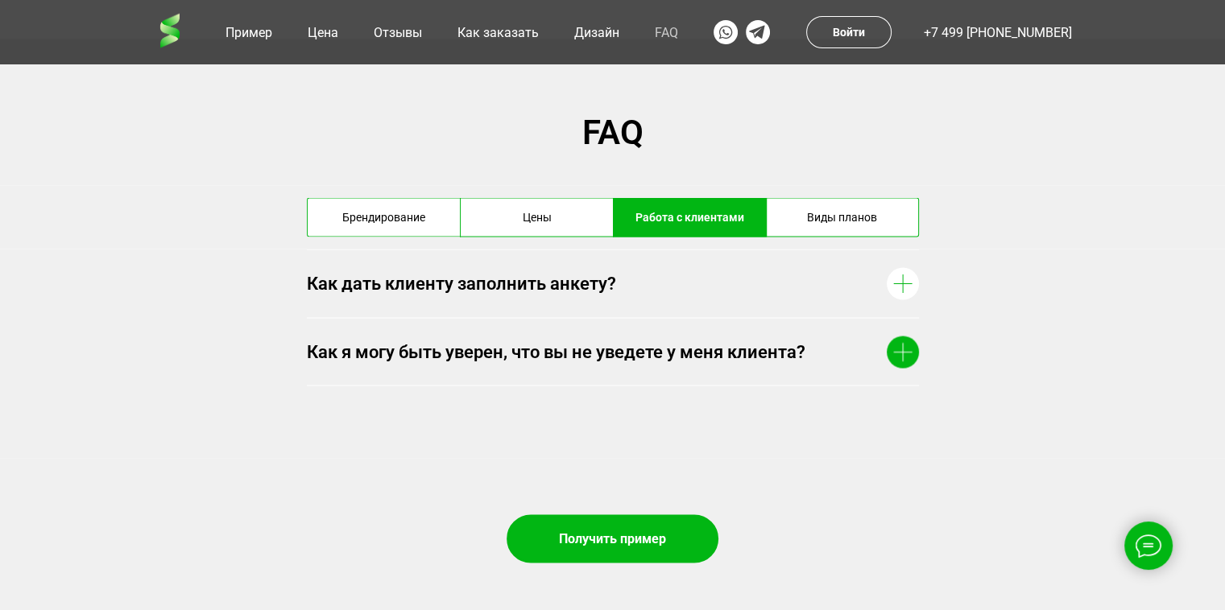
click at [899, 345] on icon at bounding box center [902, 351] width 19 height 19
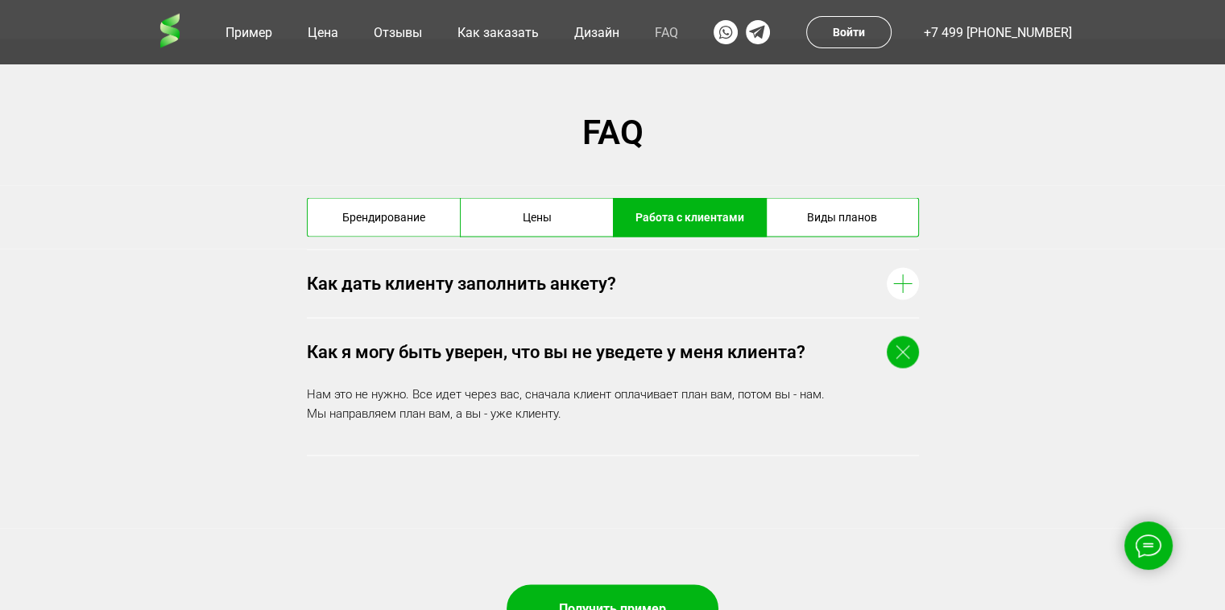
click at [899, 345] on icon at bounding box center [902, 351] width 27 height 27
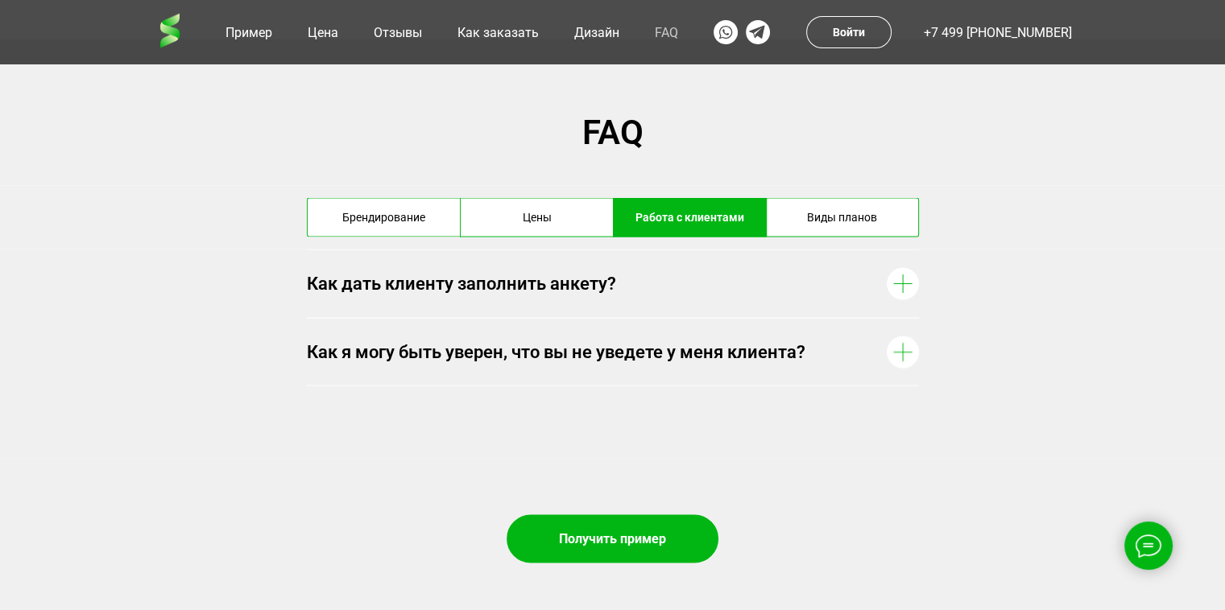
click at [596, 229] on div "Цены" at bounding box center [536, 217] width 151 height 38
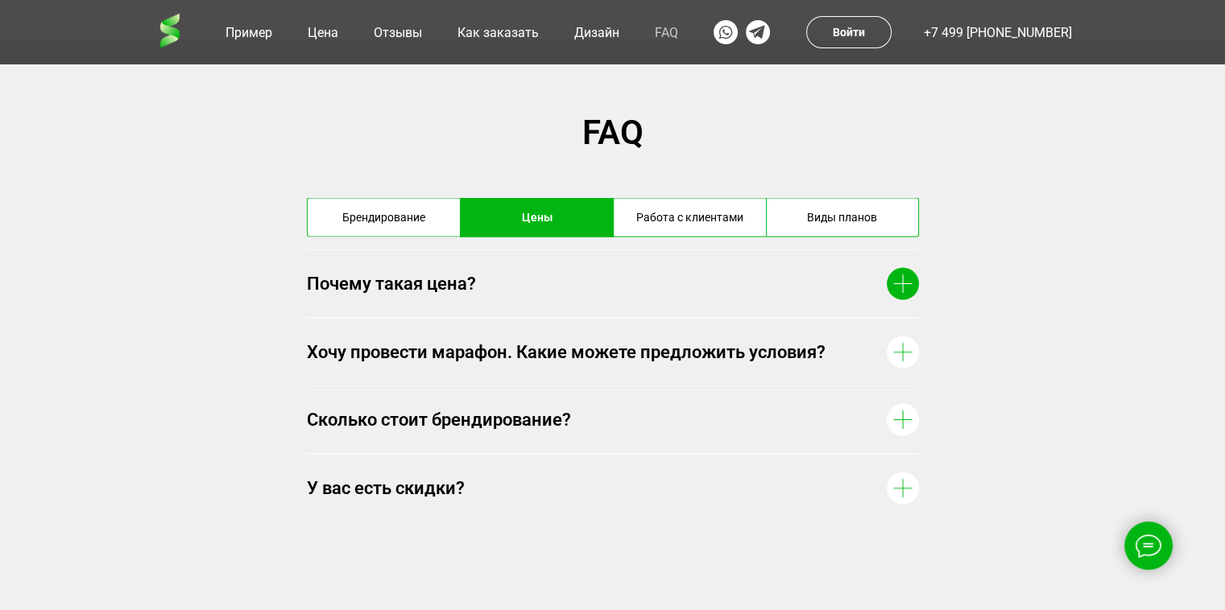
click at [739, 287] on div "Почему такая цена?" at bounding box center [593, 283] width 572 height 24
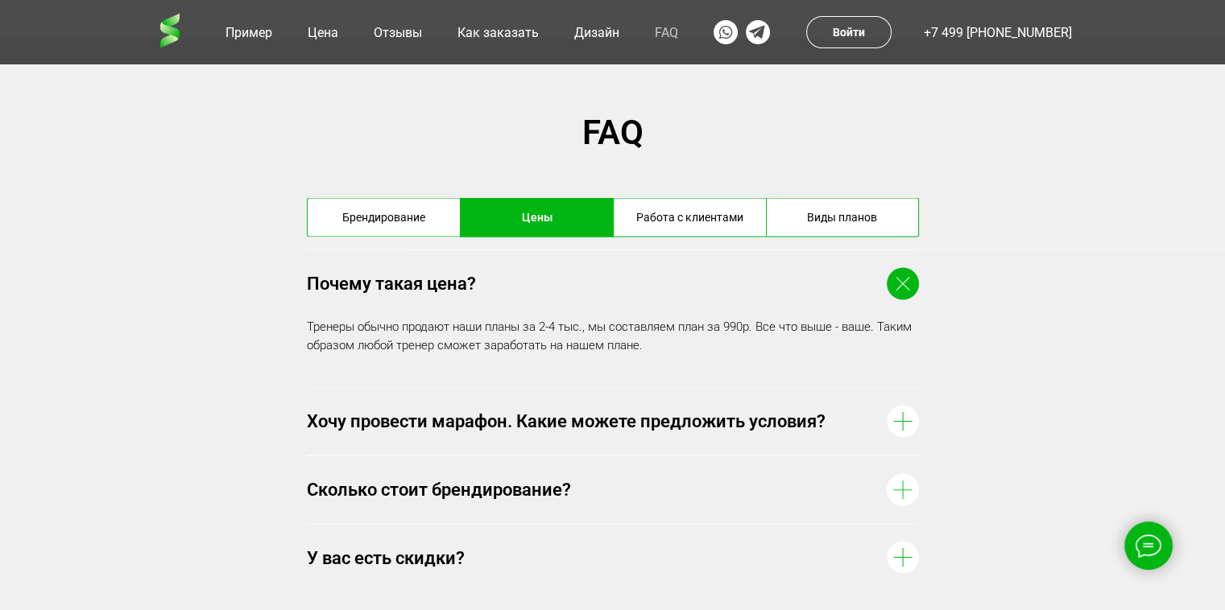
click at [739, 287] on div "Почему такая цена?" at bounding box center [593, 283] width 572 height 24
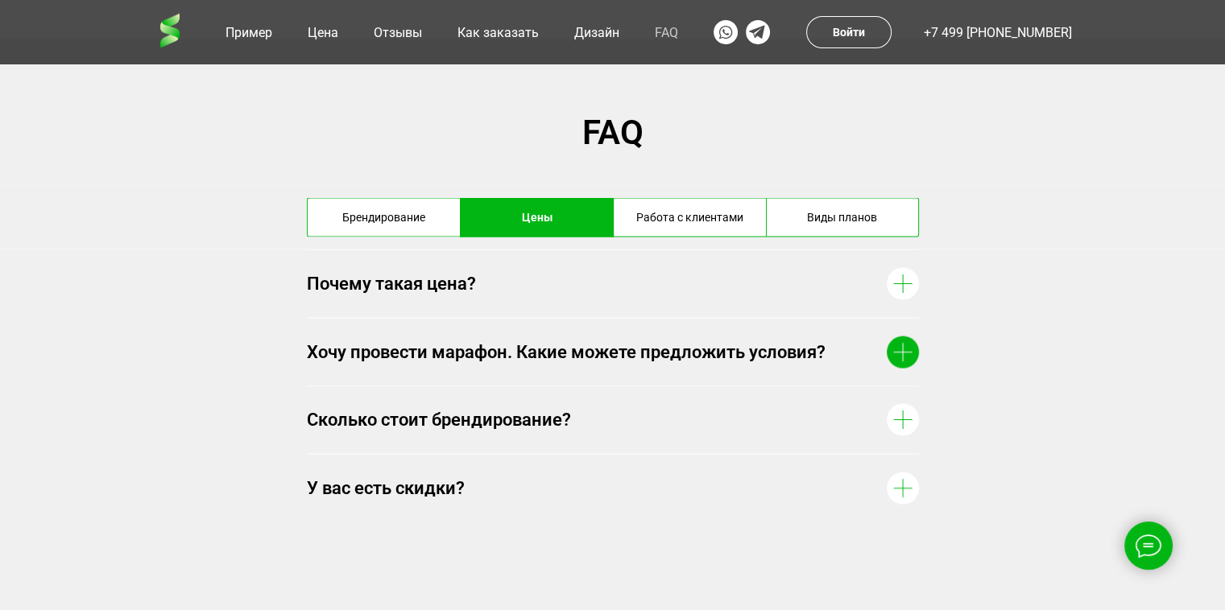
click at [747, 344] on div "Хочу провести марафон. Какие можете предложить условия?" at bounding box center [593, 352] width 572 height 24
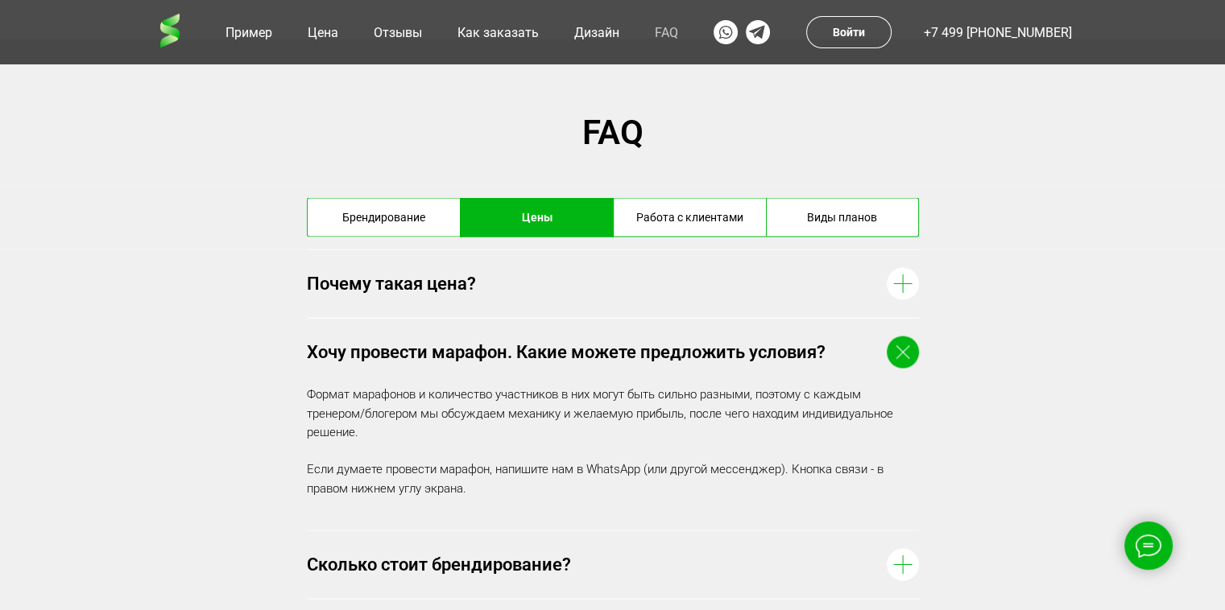
click at [763, 350] on div "Хочу провести марафон. Какие можете предложить условия?" at bounding box center [593, 352] width 572 height 24
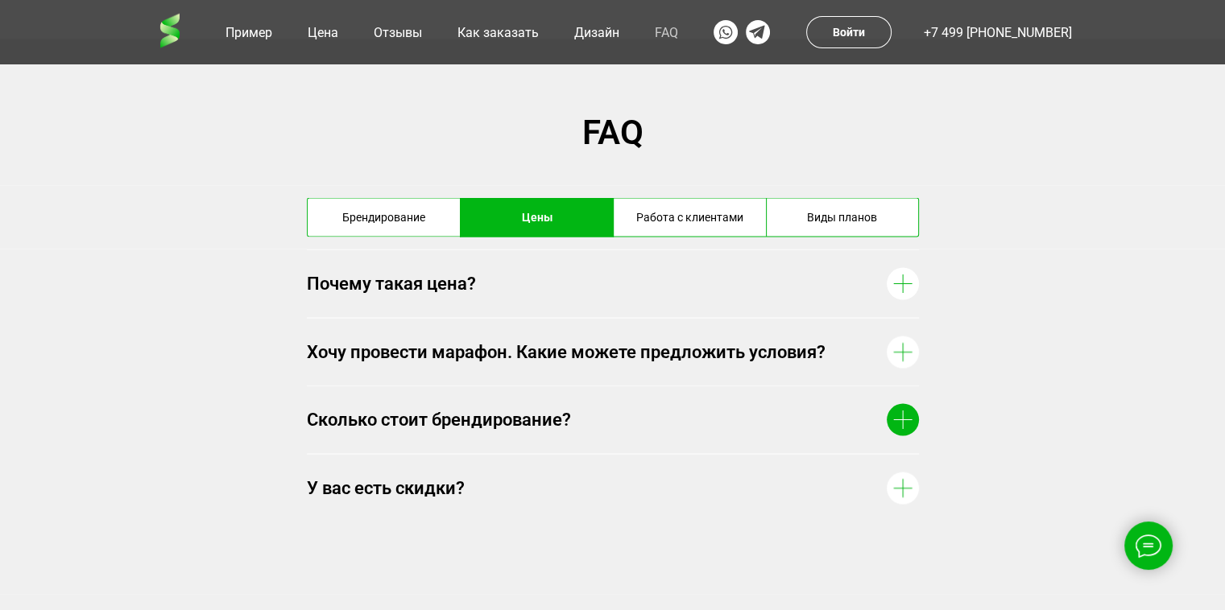
click at [763, 422] on div "Сколько стоит брендирование?" at bounding box center [593, 420] width 572 height 24
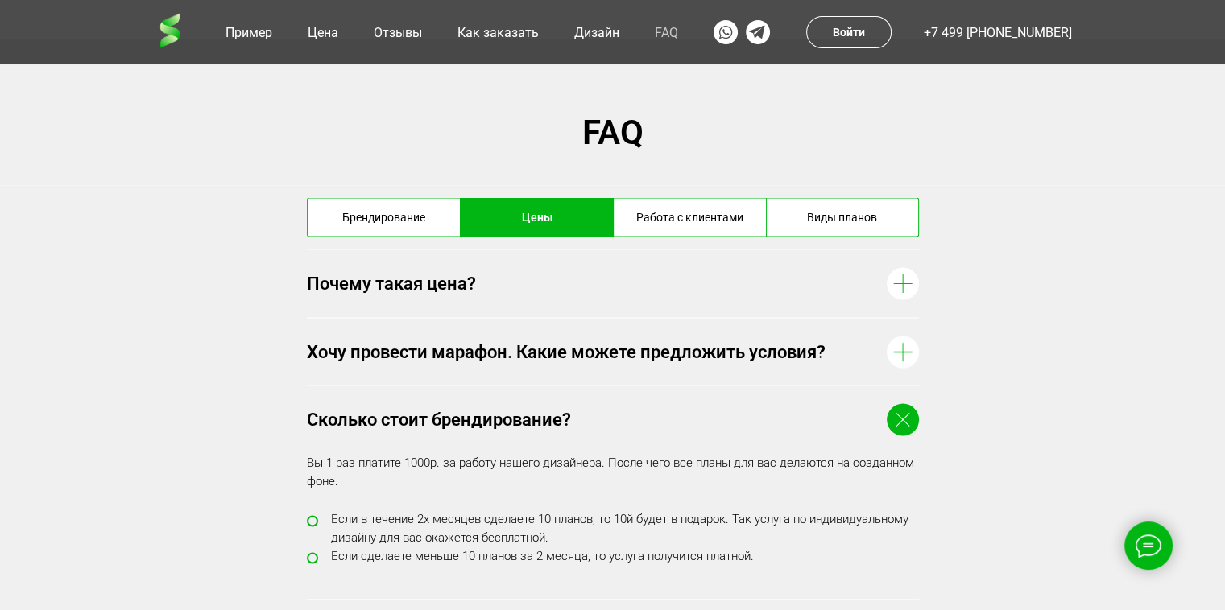
click at [763, 422] on div "Сколько стоит брендирование?" at bounding box center [593, 420] width 572 height 24
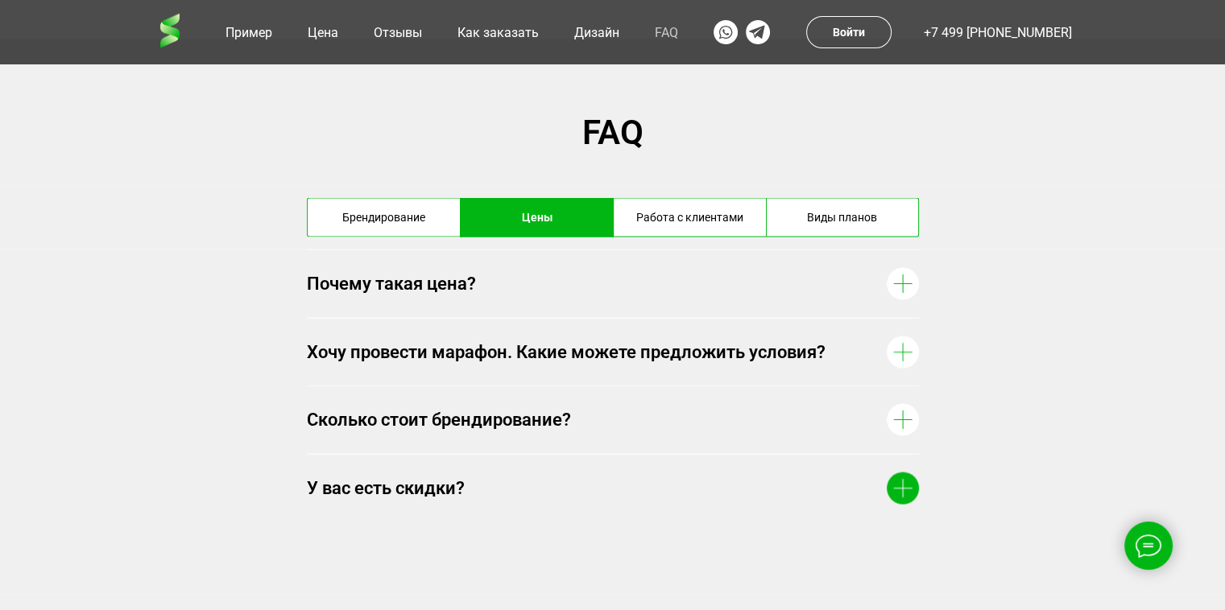
click at [776, 503] on div "У вас есть скидки?" at bounding box center [613, 487] width 612 height 68
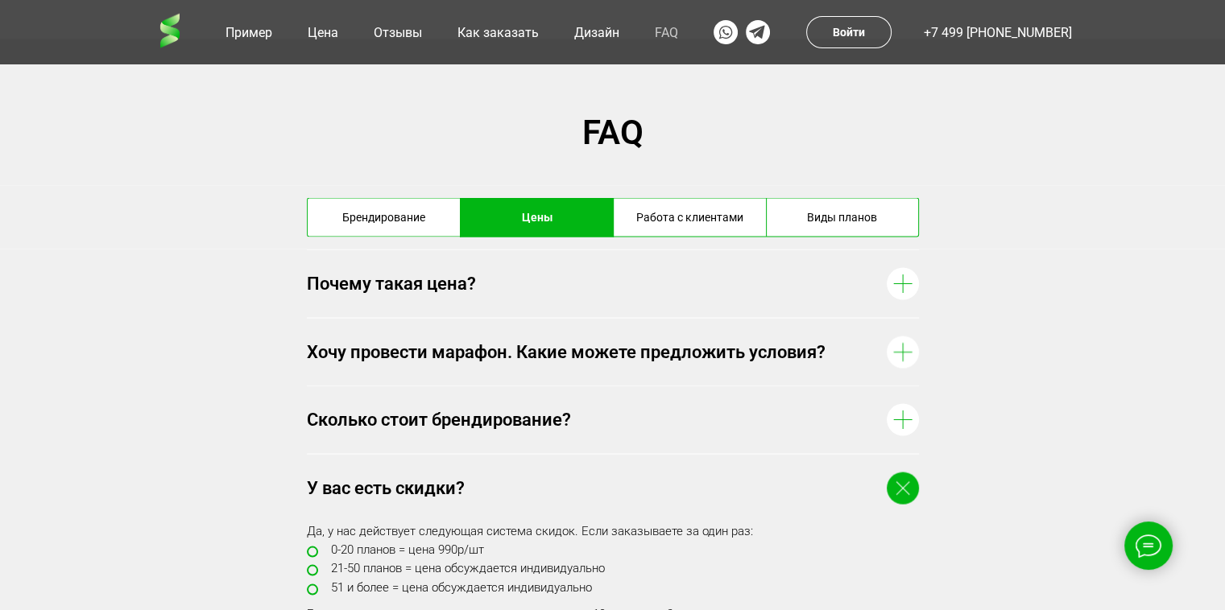
click at [776, 503] on div "У вас есть скидки?" at bounding box center [613, 487] width 612 height 68
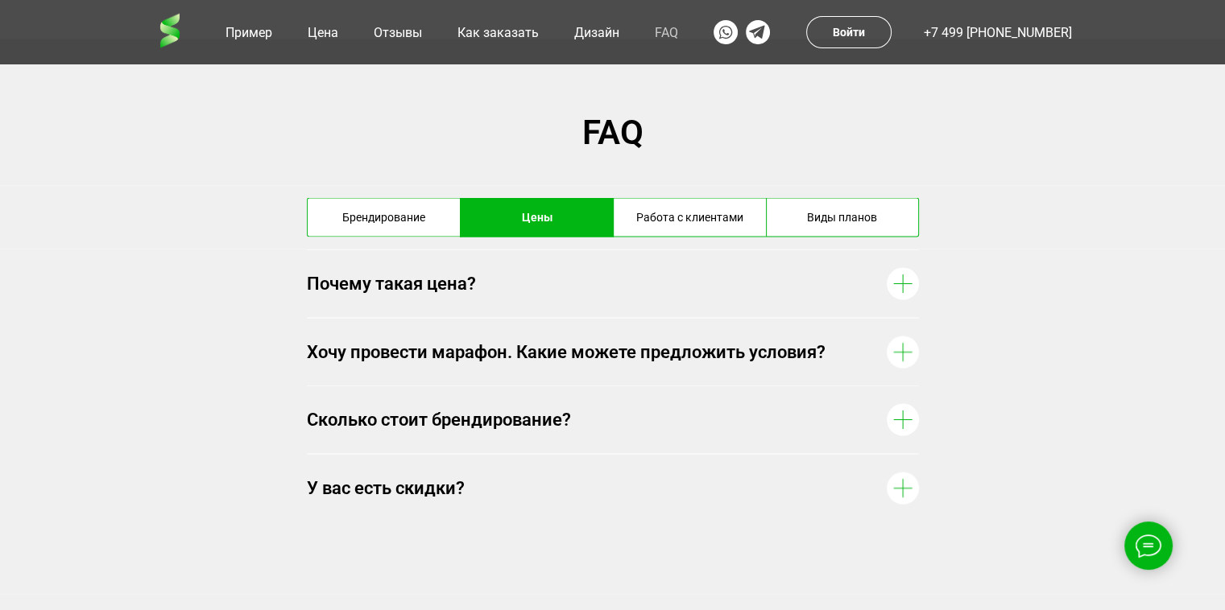
click at [445, 230] on div "Брендирование" at bounding box center [383, 217] width 151 height 38
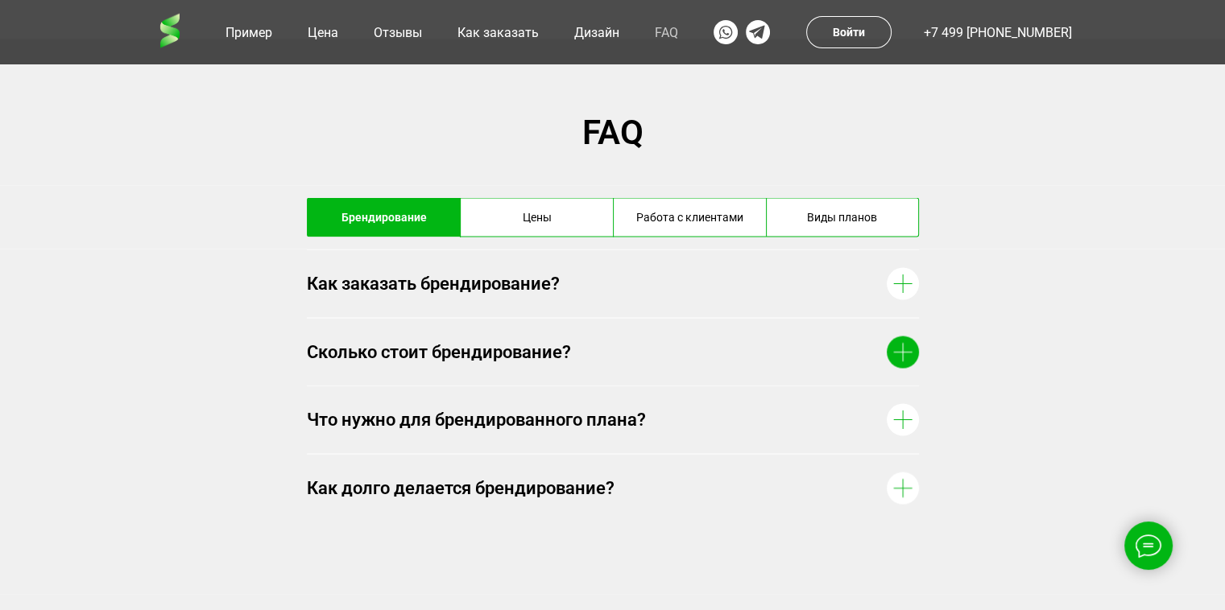
click at [535, 358] on div "Сколько стоит брендирование?" at bounding box center [593, 352] width 572 height 24
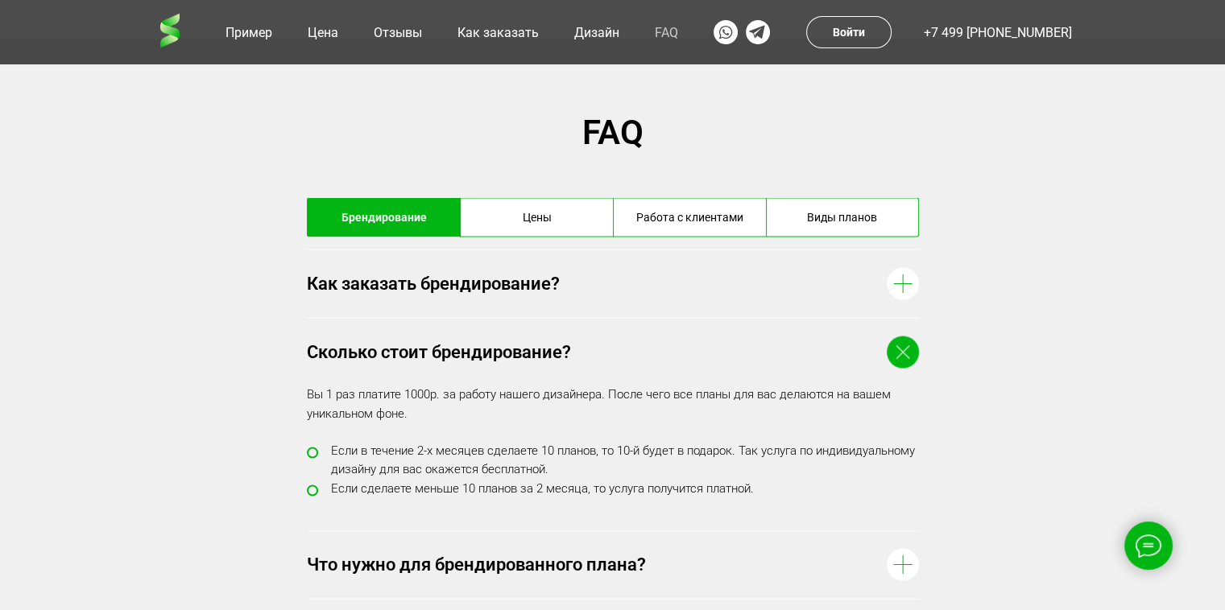
click at [535, 358] on div "Сколько стоит брендирование?" at bounding box center [593, 352] width 572 height 24
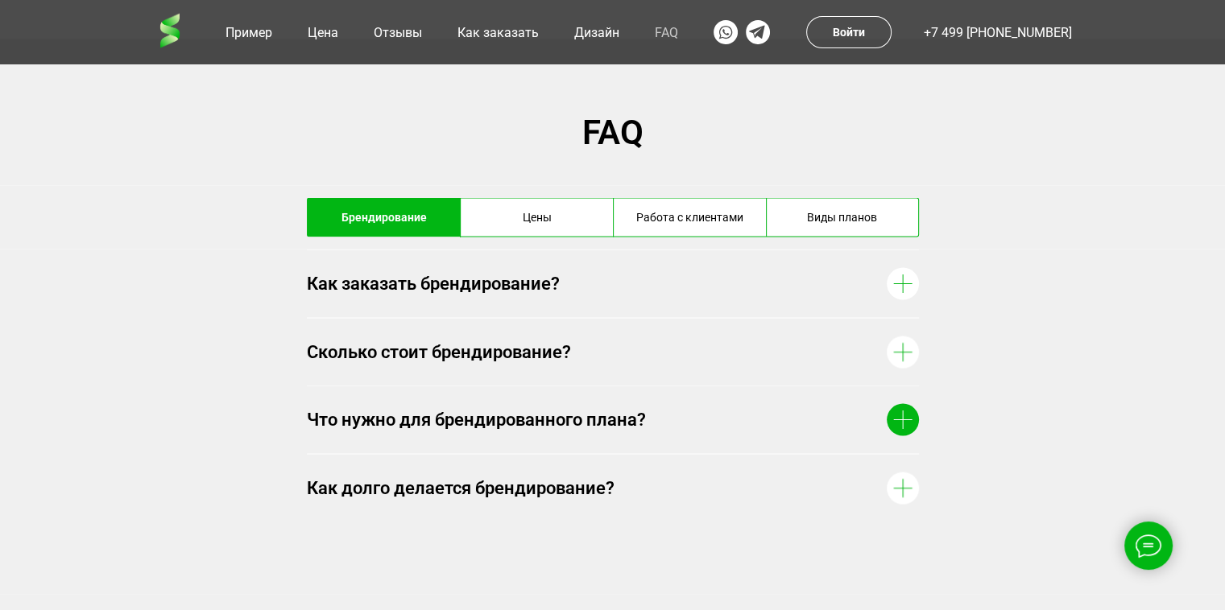
click at [594, 412] on div "Что нужно для брендированного плана?" at bounding box center [593, 420] width 572 height 24
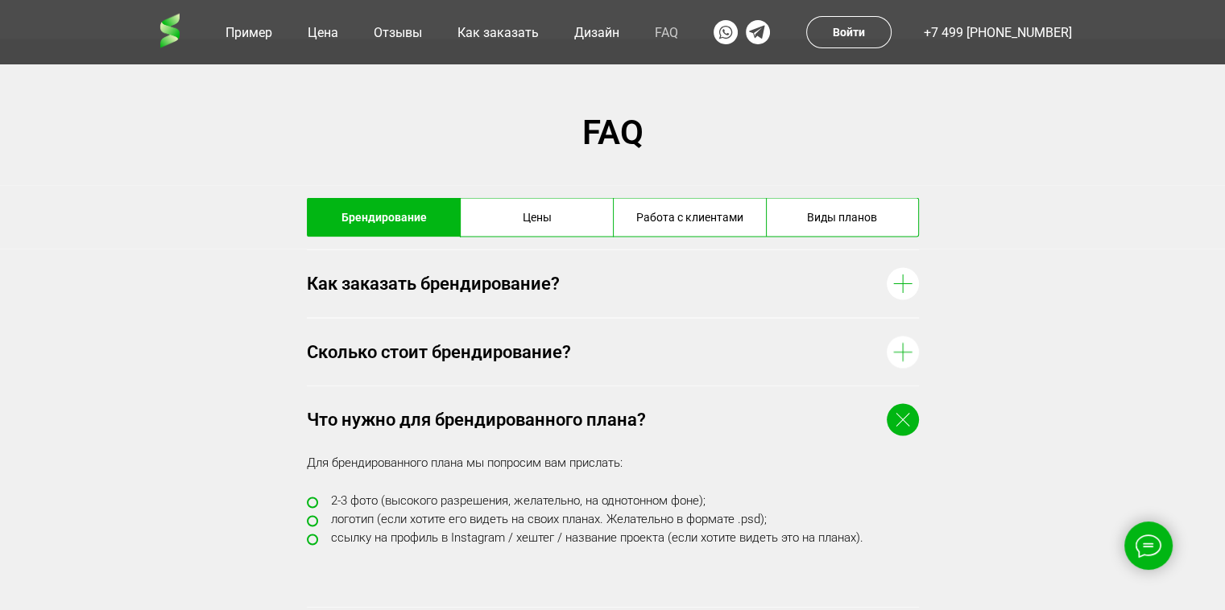
click at [594, 412] on div "Что нужно для брендированного плана?" at bounding box center [593, 420] width 572 height 24
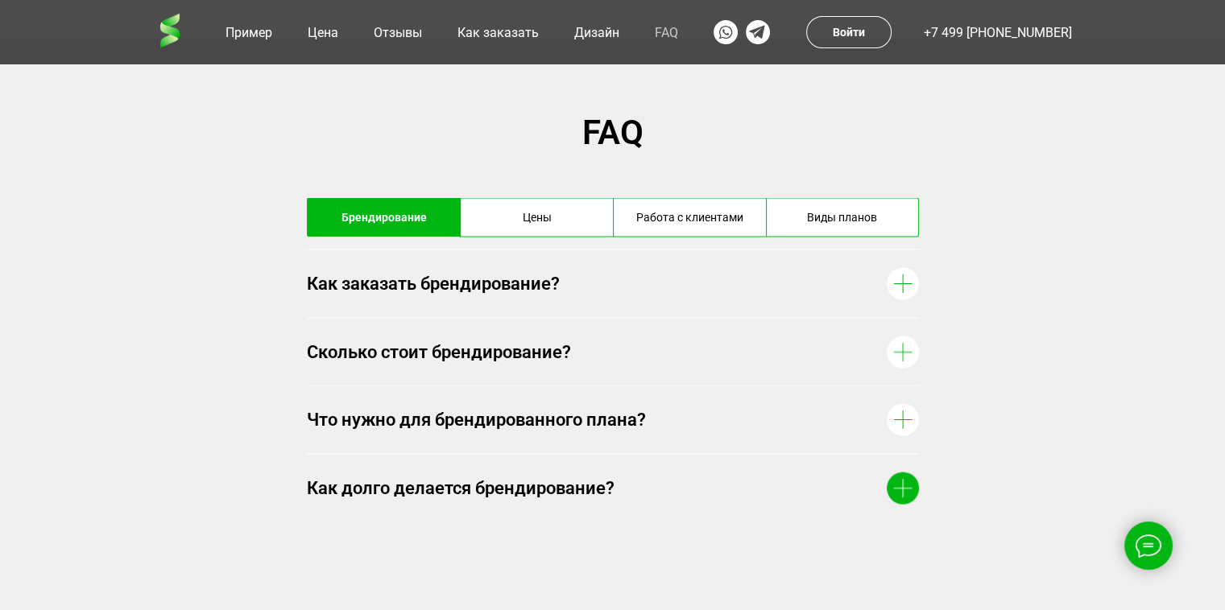
click at [591, 474] on div "Как долго делается брендирование?" at bounding box center [613, 487] width 612 height 68
click at [590, 474] on div "Как долго делается брендирование?" at bounding box center [613, 487] width 612 height 68
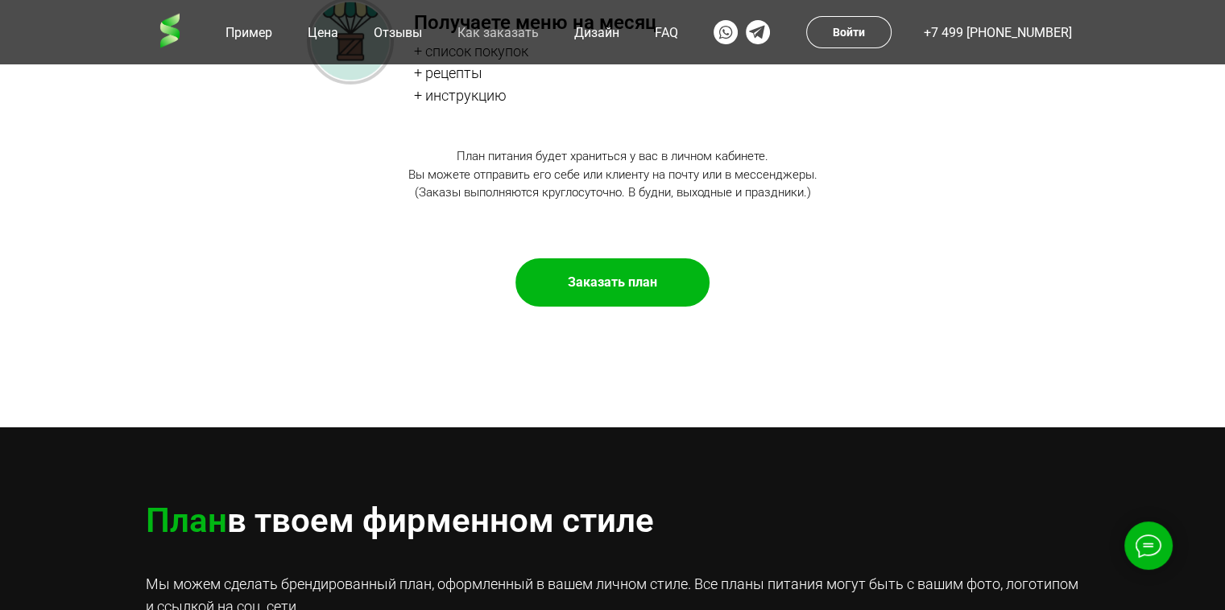
scroll to position [5515, 0]
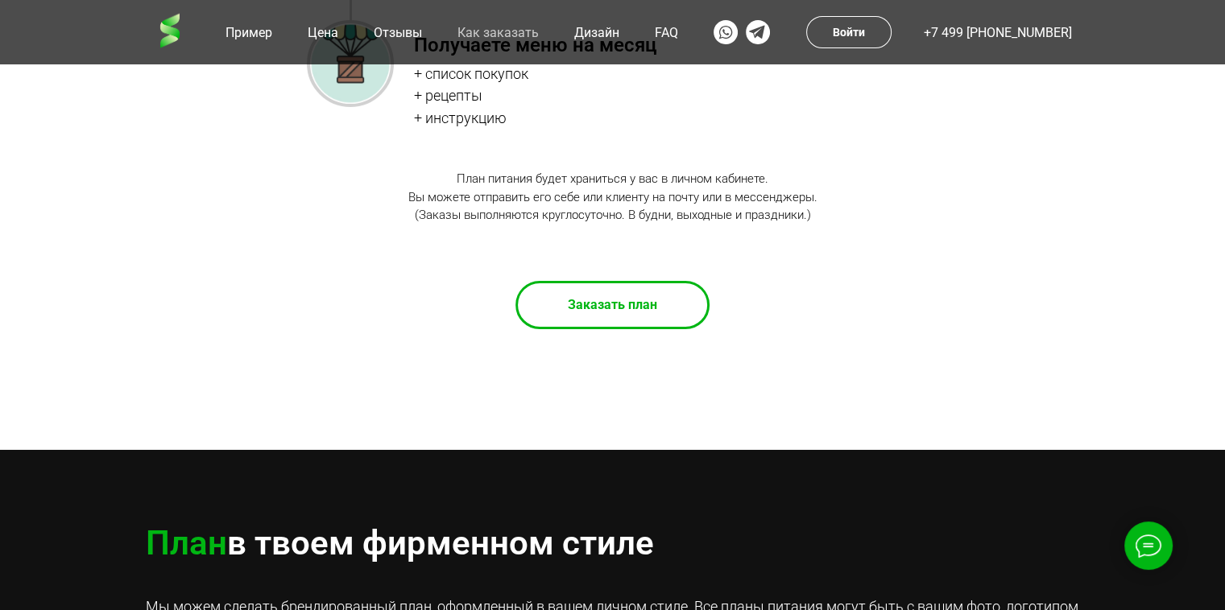
click at [598, 287] on div at bounding box center [612, 304] width 189 height 43
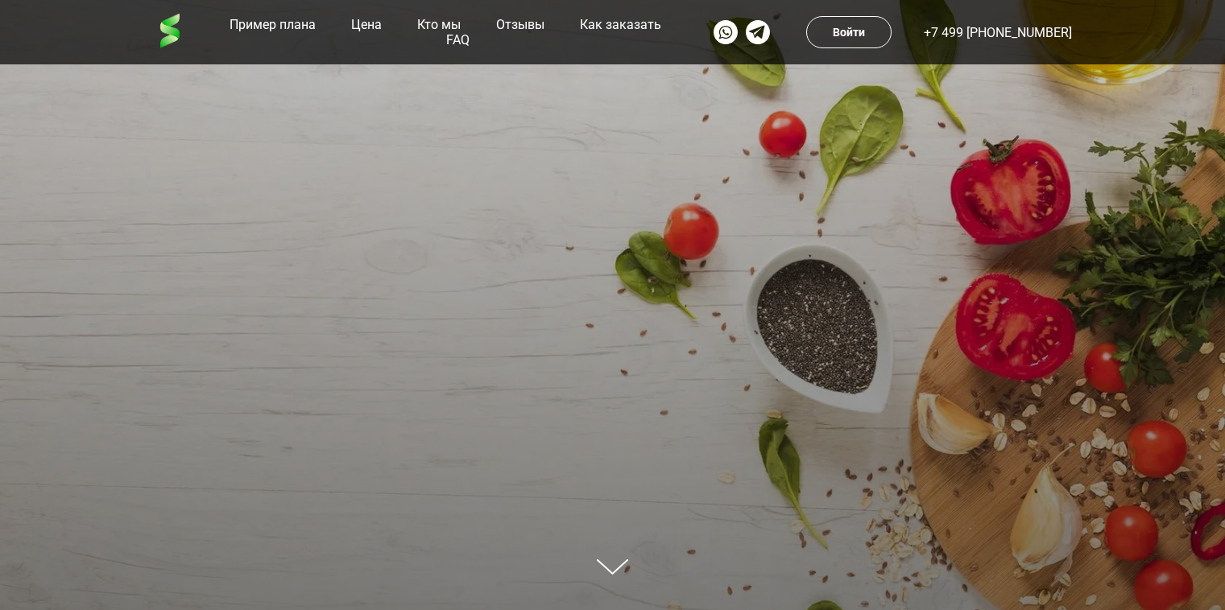
scroll to position [5373, 0]
